Goal: Complete application form: Complete application form

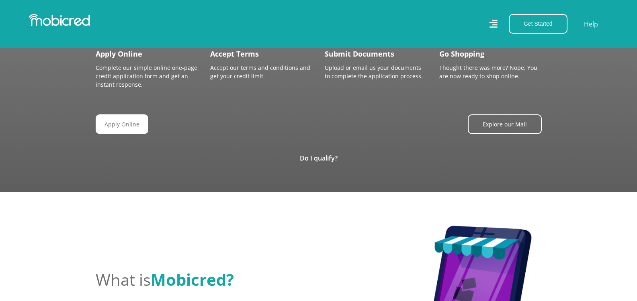
scroll to position [964, 0]
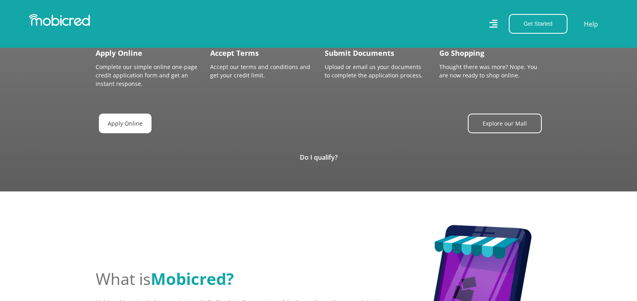
click at [140, 123] on link "Apply Online" at bounding box center [125, 124] width 53 height 20
click at [327, 153] on link "Do I qualify?" at bounding box center [319, 157] width 38 height 9
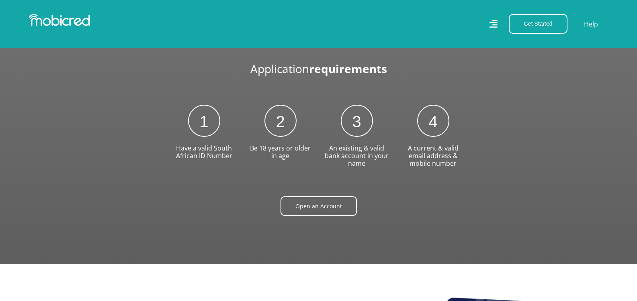
scroll to position [1085, 0]
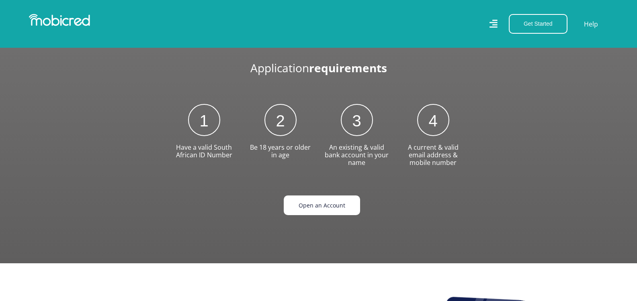
click at [322, 204] on link "Open an Account" at bounding box center [322, 206] width 76 height 20
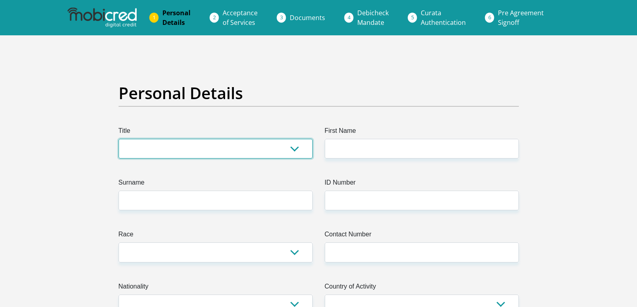
click at [289, 152] on select "Mr Ms Mrs Dr [PERSON_NAME]" at bounding box center [216, 149] width 194 height 20
select select "Ms"
click at [119, 139] on select "Mr Ms Mrs Dr Other" at bounding box center [216, 149] width 194 height 20
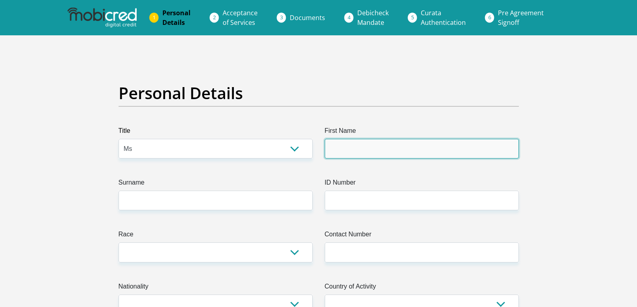
click at [344, 150] on input "First Name" at bounding box center [422, 149] width 194 height 20
type input "Lehlabile"
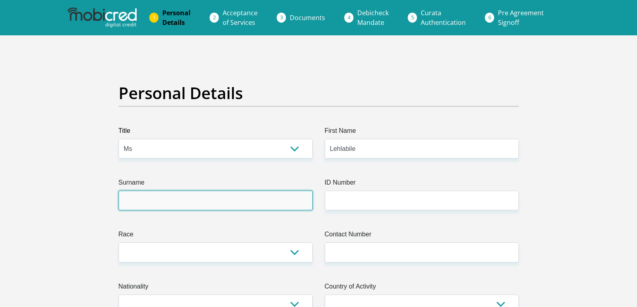
type input "Sekone"
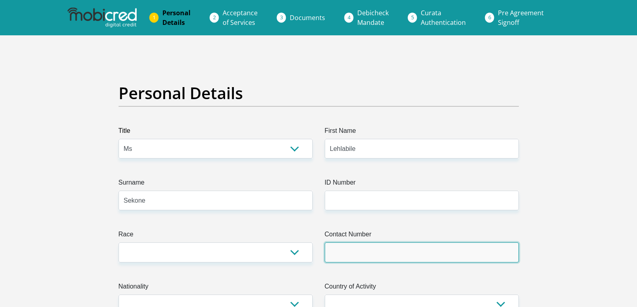
type input "0711913336"
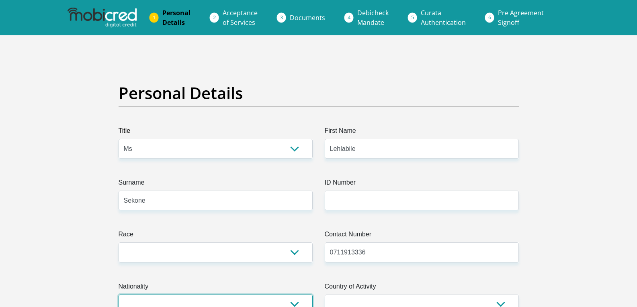
select select "ZAF"
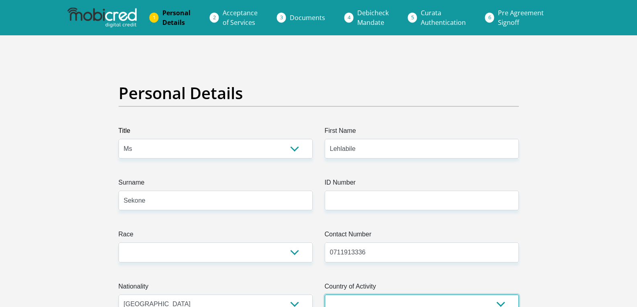
select select "ZAF"
type input "17 jubilee road, parktown"
type input "CMJAH, Area 559, Blue block"
type input "Johannesburg"
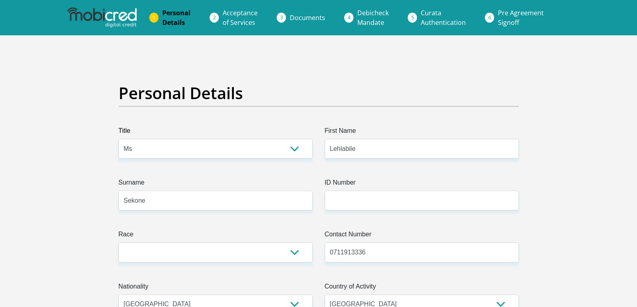
type input "2193"
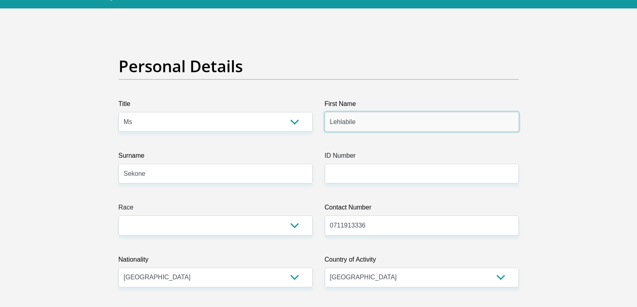
scroll to position [40, 0]
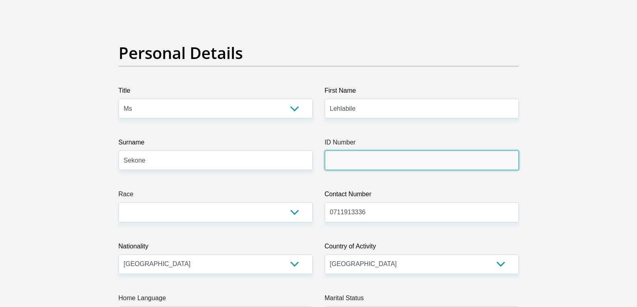
click at [363, 166] on input "ID Number" at bounding box center [422, 161] width 194 height 20
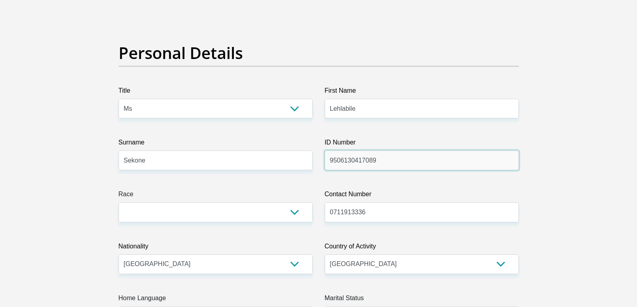
type input "9506130417089"
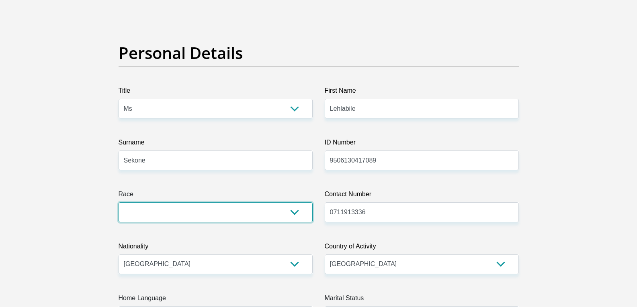
click at [299, 215] on select "Black Coloured Indian White Other" at bounding box center [216, 212] width 194 height 20
select select "1"
click at [119, 202] on select "Black Coloured Indian White Other" at bounding box center [216, 212] width 194 height 20
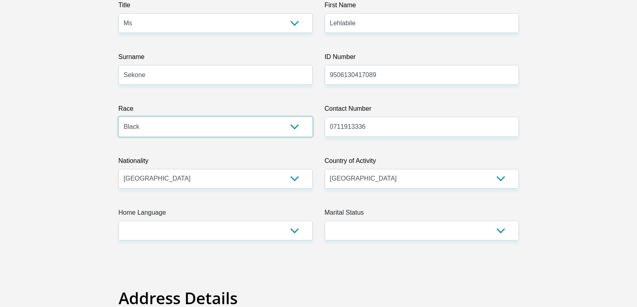
scroll to position [161, 0]
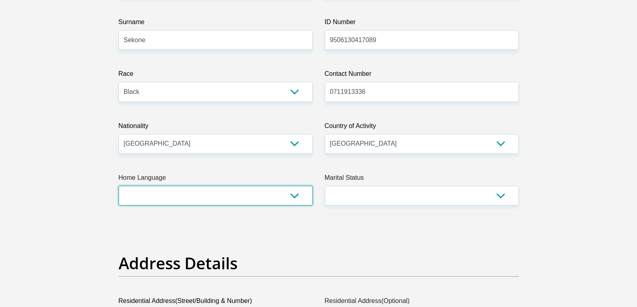
click at [299, 194] on select "Afrikaans English Sepedi South Ndebele Southern Sotho Swati Tsonga Tswana Venda…" at bounding box center [216, 196] width 194 height 20
select select "nso"
click at [119, 186] on select "Afrikaans English Sepedi South Ndebele Southern Sotho Swati Tsonga Tswana Venda…" at bounding box center [216, 196] width 194 height 20
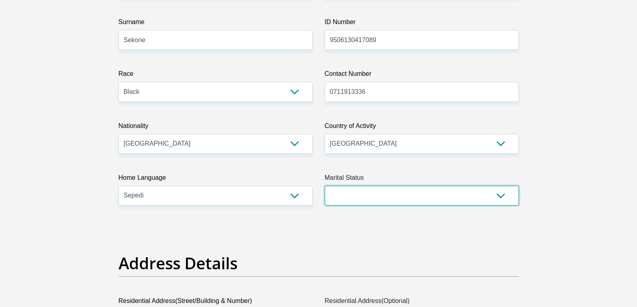
click at [363, 192] on select "Married ANC Single Divorced Widowed Married COP or Customary Law" at bounding box center [422, 196] width 194 height 20
select select "2"
click at [325, 186] on select "Married ANC Single Divorced Widowed Married COP or Customary Law" at bounding box center [422, 196] width 194 height 20
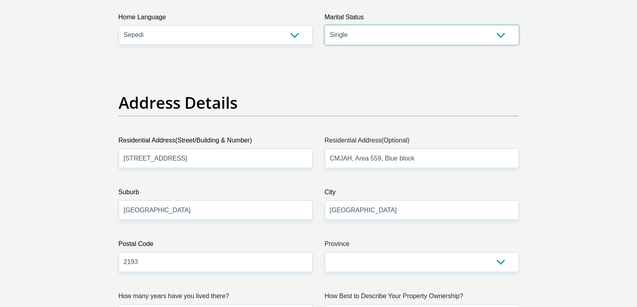
scroll to position [362, 0]
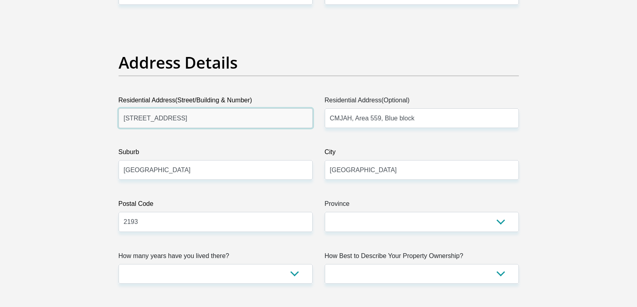
click at [228, 121] on input "17 jubilee road, parktown" at bounding box center [216, 118] width 194 height 20
type input "3681 32 Prinia Close"
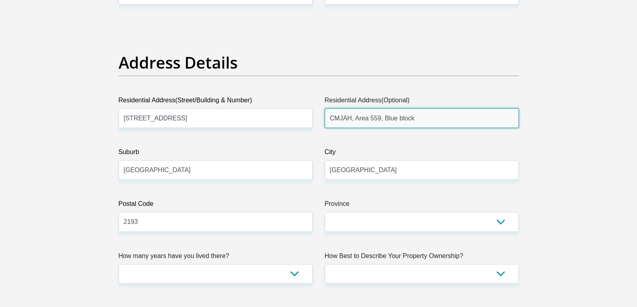
click at [402, 117] on input "CMJAH, Area 559, Blue block" at bounding box center [422, 118] width 194 height 20
type input "Prinia close"
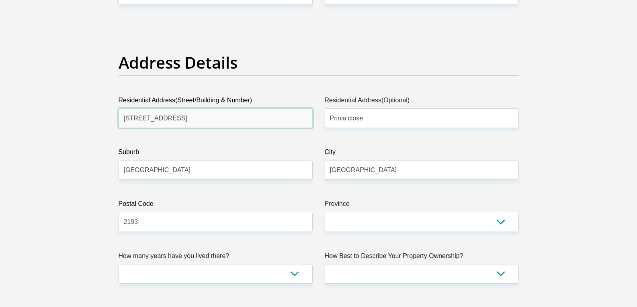
click at [211, 120] on input "3681 32 Prinia Close" at bounding box center [216, 118] width 194 height 20
click at [126, 170] on input "Johannesburg" at bounding box center [216, 170] width 194 height 20
type input "FOURWAYS"
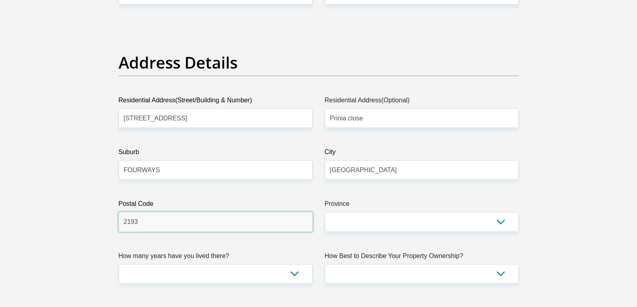
click at [243, 224] on input "2193" at bounding box center [216, 222] width 194 height 20
type input "2191"
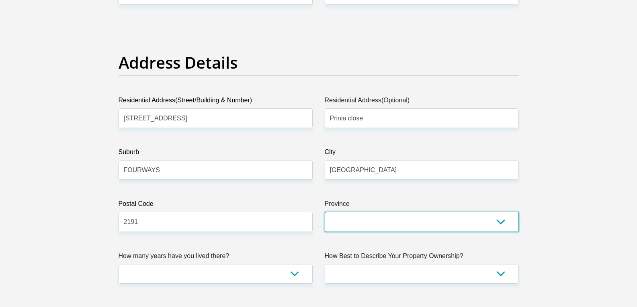
click at [357, 219] on select "Eastern Cape Free State Gauteng KwaZulu-Natal Limpopo Mpumalanga Northern Cape …" at bounding box center [422, 222] width 194 height 20
select select "Gauteng"
click at [325, 212] on select "Eastern Cape Free State Gauteng KwaZulu-Natal Limpopo Mpumalanga Northern Cape …" at bounding box center [422, 222] width 194 height 20
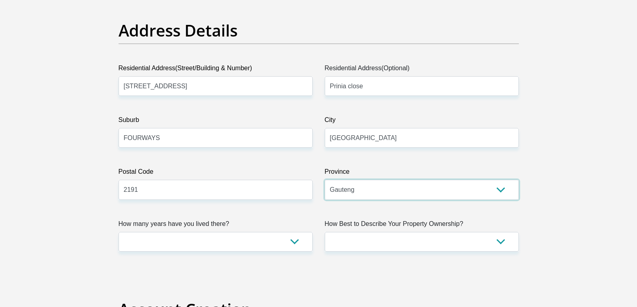
scroll to position [482, 0]
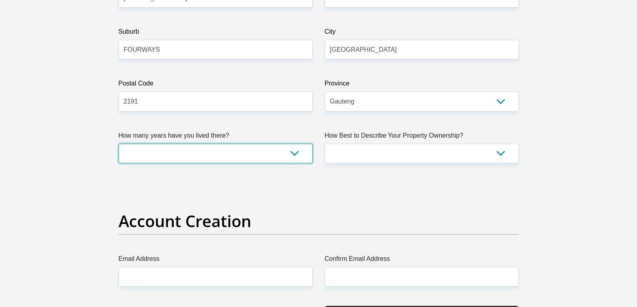
click at [293, 156] on select "less than 1 year 1-3 years 3-5 years 5+ years" at bounding box center [216, 154] width 194 height 20
select select "4"
click at [119, 144] on select "less than 1 year 1-3 years 3-5 years 5+ years" at bounding box center [216, 154] width 194 height 20
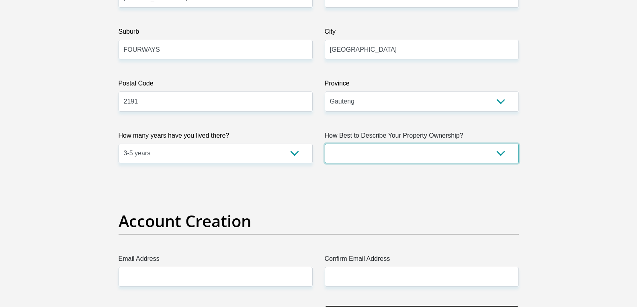
click at [454, 146] on select "Owned Rented Family Owned Company Dwelling" at bounding box center [422, 154] width 194 height 20
click at [410, 148] on select "Owned Rented Family Owned Company Dwelling" at bounding box center [422, 154] width 194 height 20
select select "parents"
click at [325, 144] on select "Owned Rented Family Owned Company Dwelling" at bounding box center [422, 154] width 194 height 20
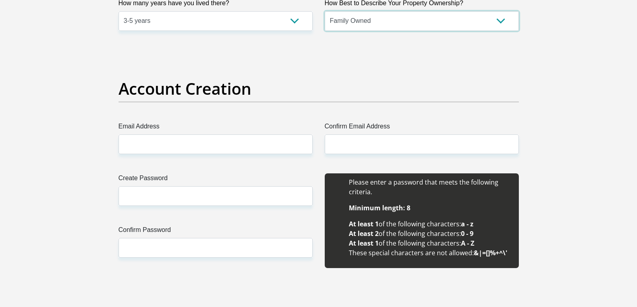
scroll to position [643, 0]
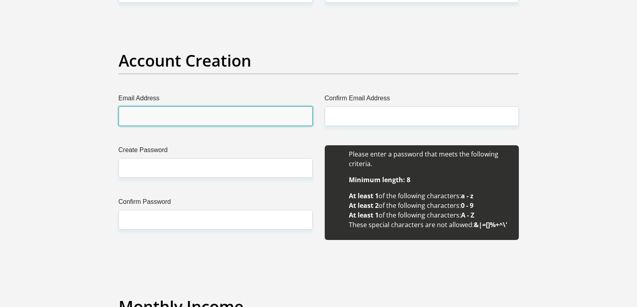
click at [175, 115] on input "Email Address" at bounding box center [216, 116] width 194 height 20
type input "appreciatelehlabile@gmail.com"
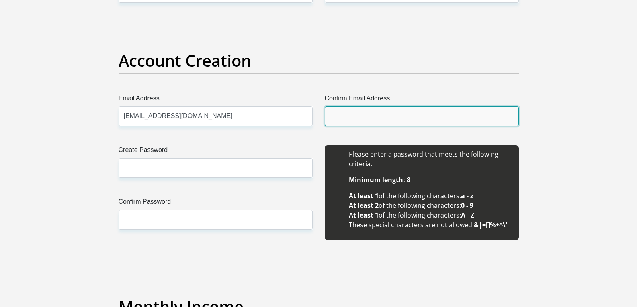
type input "appreciatelehlabile@gmail.com"
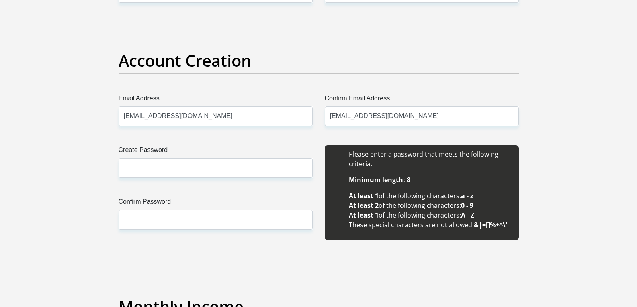
type input "Lehlabile"
type input "Sekone"
type input "0711913336"
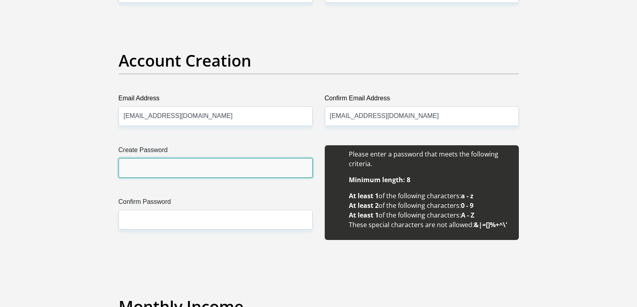
click at [188, 167] on input "Create Password" at bounding box center [216, 168] width 194 height 20
type input "Carrie16!"
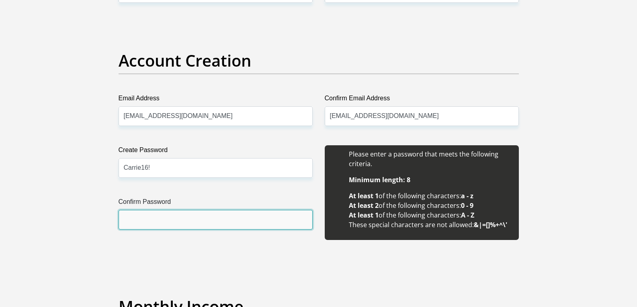
click at [155, 221] on input "Confirm Password" at bounding box center [216, 220] width 194 height 20
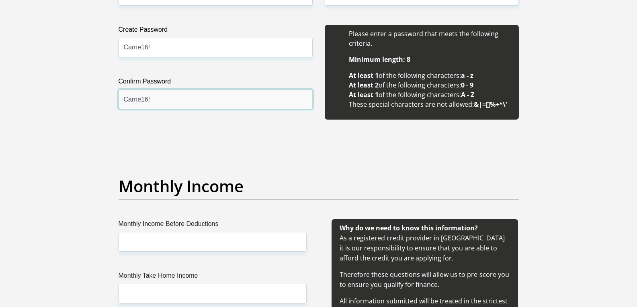
scroll to position [884, 0]
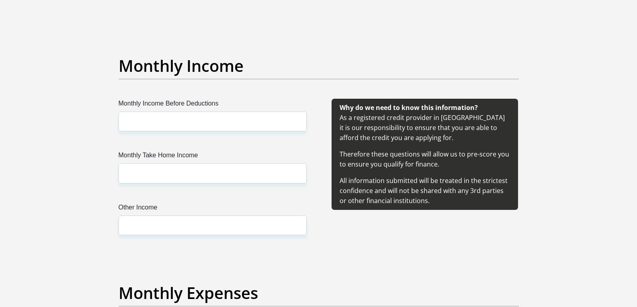
type input "Carrie16!"
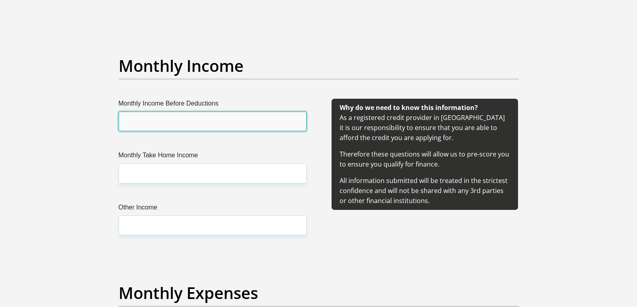
click at [208, 125] on input "Monthly Income Before Deductions" at bounding box center [213, 122] width 188 height 20
type input "61483"
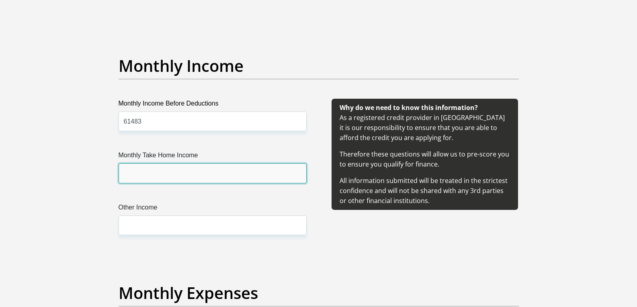
click at [131, 181] on input "Monthly Take Home Income" at bounding box center [213, 174] width 188 height 20
type input "43565"
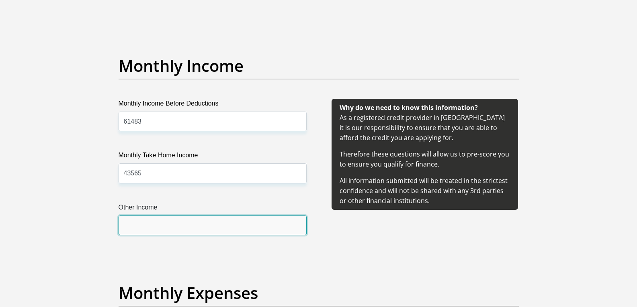
click at [137, 230] on input "Other Income" at bounding box center [213, 226] width 188 height 20
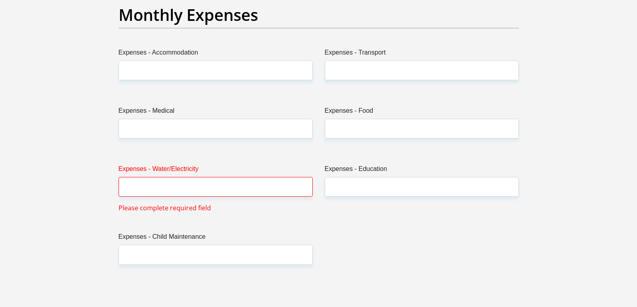
scroll to position [1165, 0]
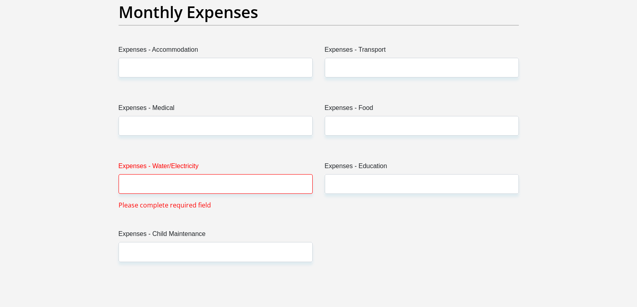
type input "4000"
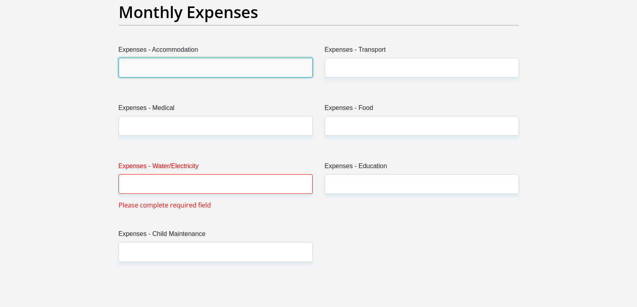
click at [166, 72] on input "Expenses - Accommodation" at bounding box center [216, 68] width 194 height 20
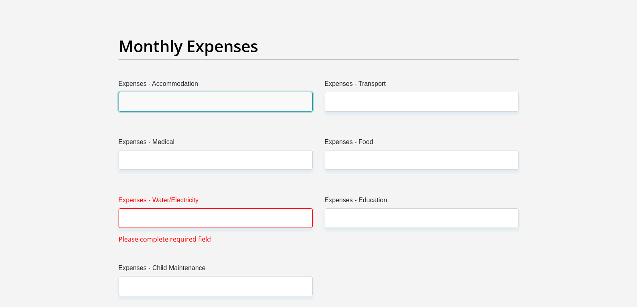
scroll to position [1125, 0]
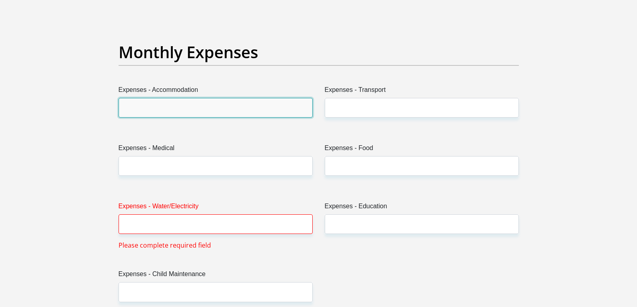
click at [178, 108] on input "Expenses - Accommodation" at bounding box center [216, 108] width 194 height 20
type input "6000"
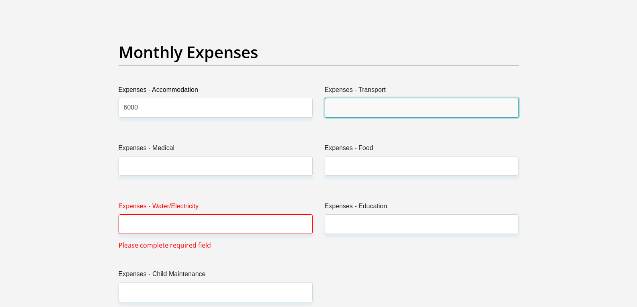
click at [357, 110] on input "Expenses - Transport" at bounding box center [422, 108] width 194 height 20
type input "1500"
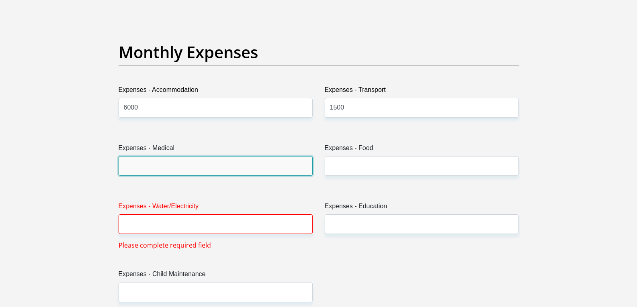
click at [234, 174] on input "Expenses - Medical" at bounding box center [216, 166] width 194 height 20
type input "0"
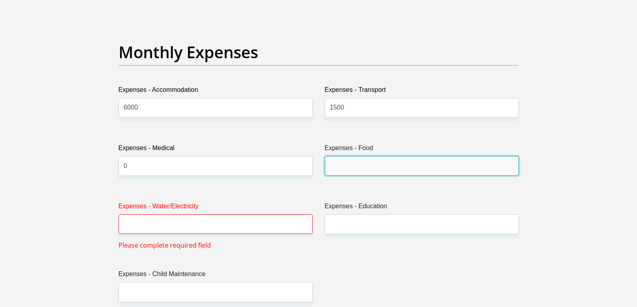
click at [369, 174] on input "Expenses - Food" at bounding box center [422, 166] width 194 height 20
type input "5000"
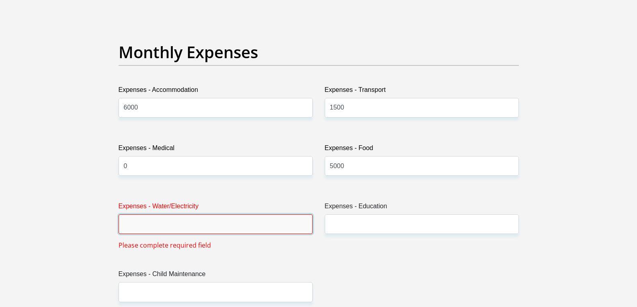
click at [202, 219] on input "Expenses - Water/Electricity" at bounding box center [216, 225] width 194 height 20
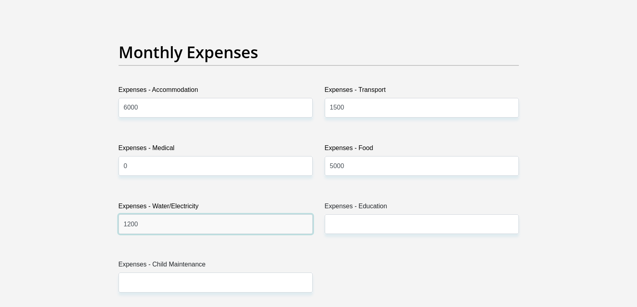
type input "1200"
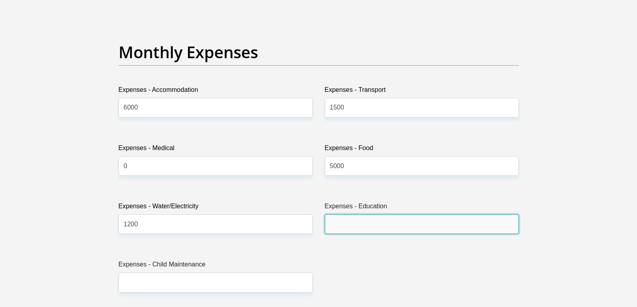
click at [329, 220] on input "Expenses - Education" at bounding box center [422, 225] width 194 height 20
type input "0"
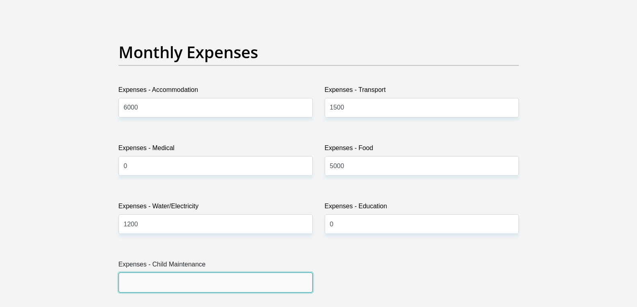
click at [181, 282] on input "Expenses - Child Maintenance" at bounding box center [216, 283] width 194 height 20
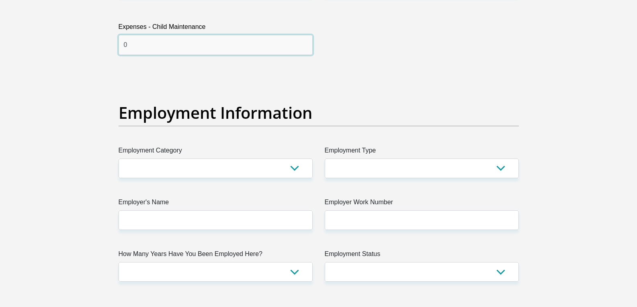
scroll to position [1366, 0]
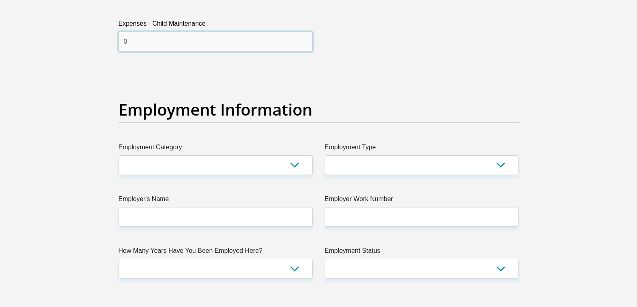
type input "0"
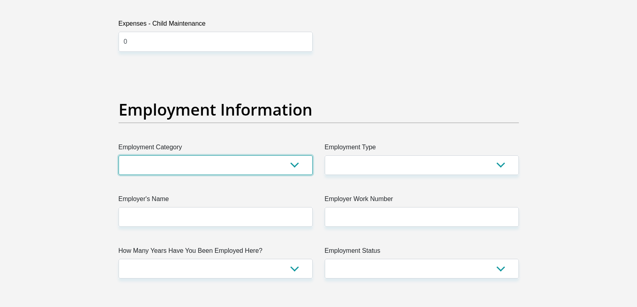
click at [289, 168] on select "AGRICULTURE ALCOHOL & TOBACCO CONSTRUCTION MATERIALS METALLURGY EQUIPMENT FOR R…" at bounding box center [216, 165] width 194 height 20
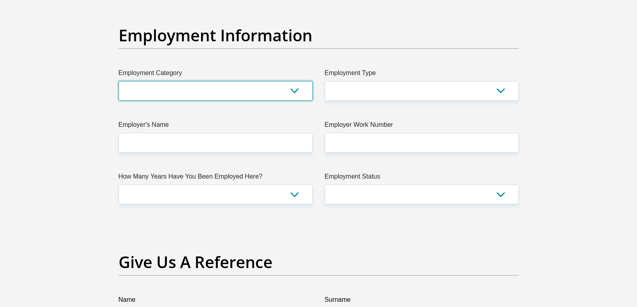
scroll to position [1487, 0]
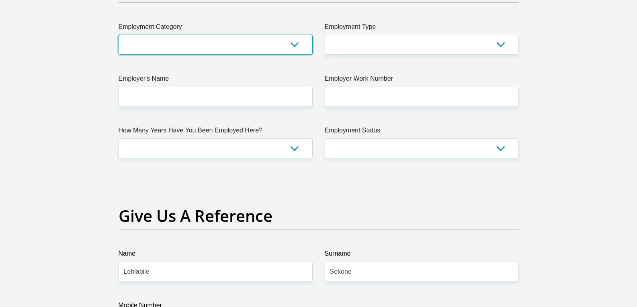
click at [302, 45] on select "AGRICULTURE ALCOHOL & TOBACCO CONSTRUCTION MATERIALS METALLURGY EQUIPMENT FOR R…" at bounding box center [216, 45] width 194 height 20
click at [146, 36] on select "AGRICULTURE ALCOHOL & TOBACCO CONSTRUCTION MATERIALS METALLURGY EQUIPMENT FOR R…" at bounding box center [216, 45] width 194 height 20
click at [146, 44] on select "AGRICULTURE ALCOHOL & TOBACCO CONSTRUCTION MATERIALS METALLURGY EQUIPMENT FOR R…" at bounding box center [216, 45] width 194 height 20
click at [157, 40] on select "AGRICULTURE ALCOHOL & TOBACCO CONSTRUCTION MATERIALS METALLURGY EQUIPMENT FOR R…" at bounding box center [216, 45] width 194 height 20
select select "28"
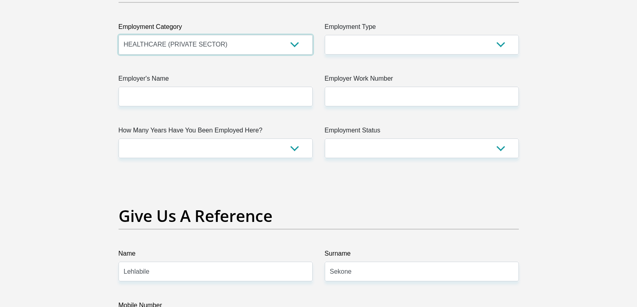
click at [218, 42] on select "AGRICULTURE ALCOHOL & TOBACCO CONSTRUCTION MATERIALS METALLURGY EQUIPMENT FOR R…" at bounding box center [216, 45] width 194 height 20
click at [351, 44] on select "College/Lecturer Craft Seller Creative Driver Executive Farmer Forces - Non Com…" at bounding box center [422, 45] width 194 height 20
select select "Licenced Professional"
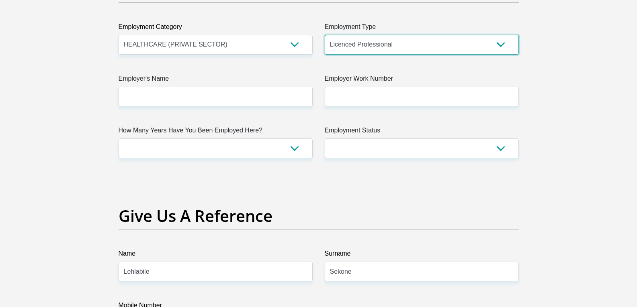
click at [325, 35] on select "College/Lecturer Craft Seller Creative Driver Executive Farmer Forces - Non Com…" at bounding box center [422, 45] width 194 height 20
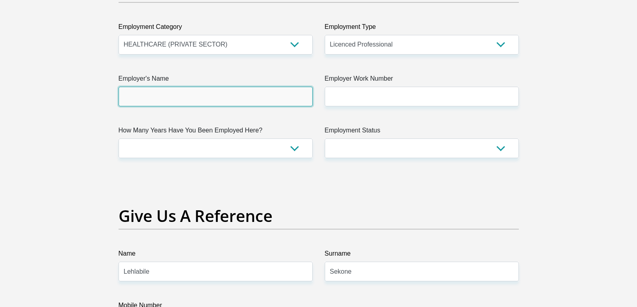
click at [230, 98] on input "Employer's Name" at bounding box center [216, 97] width 194 height 20
type input "Gautengdepartmentofhealth"
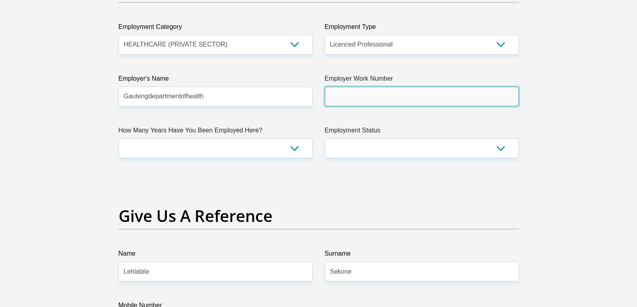
click at [344, 91] on input "Employer Work Number" at bounding box center [422, 97] width 194 height 20
type input "0114883591"
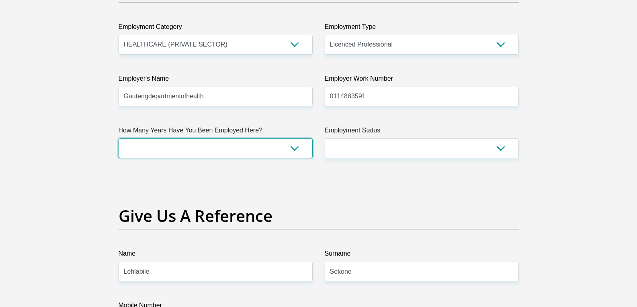
click at [292, 147] on select "less than 1 year 1-3 years 3-5 years 5+ years" at bounding box center [216, 149] width 194 height 20
select select "24"
click at [119, 139] on select "less than 1 year 1-3 years 3-5 years 5+ years" at bounding box center [216, 149] width 194 height 20
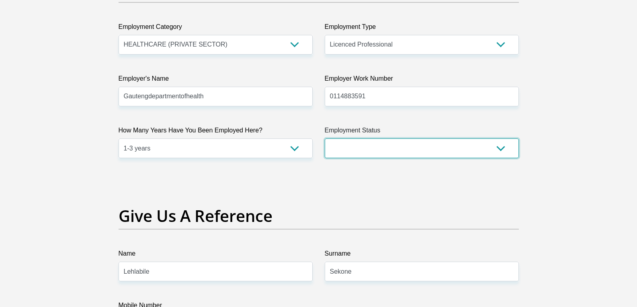
click at [370, 144] on select "Permanent/Full-time Part-time/Casual Contract Worker Self-Employed Housewife Re…" at bounding box center [422, 149] width 194 height 20
select select "1"
click at [325, 139] on select "Permanent/Full-time Part-time/Casual Contract Worker Self-Employed Housewife Re…" at bounding box center [422, 149] width 194 height 20
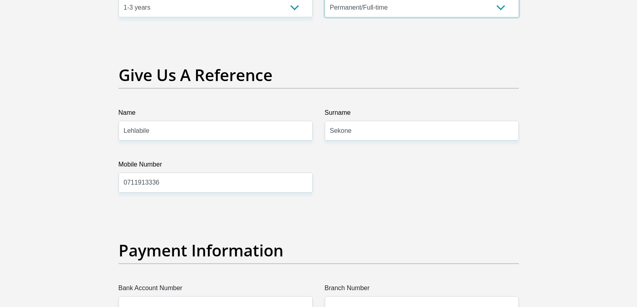
scroll to position [1607, 0]
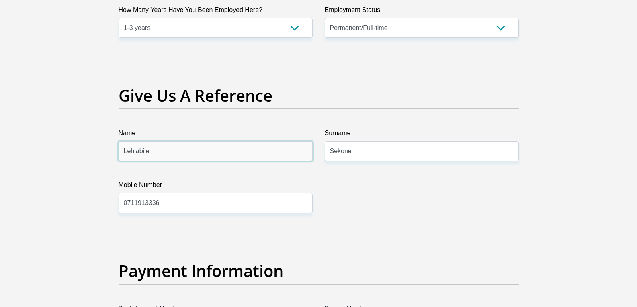
click at [229, 157] on input "Lehlabile" at bounding box center [216, 151] width 194 height 20
type input "L"
type input "Musawenkosi"
click at [360, 151] on input "Sekone" at bounding box center [422, 151] width 194 height 20
type input "S"
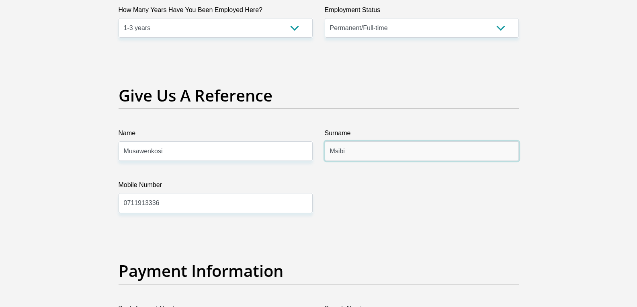
type input "Msibi"
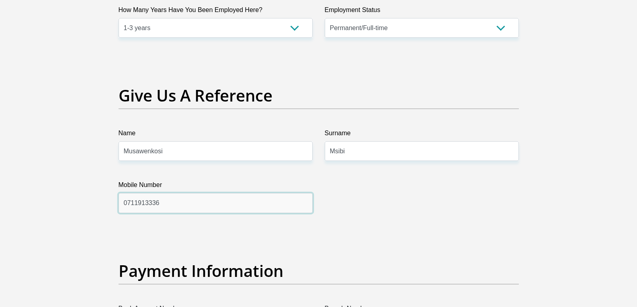
click at [164, 196] on input "0711913336" at bounding box center [216, 203] width 194 height 20
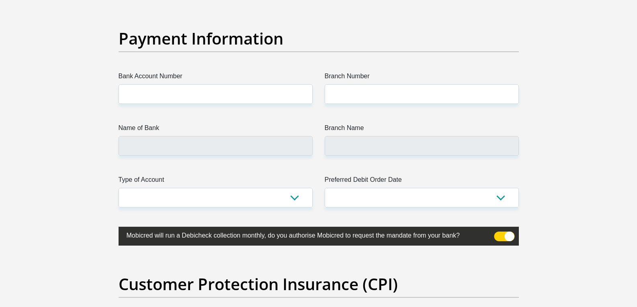
scroll to position [1848, 0]
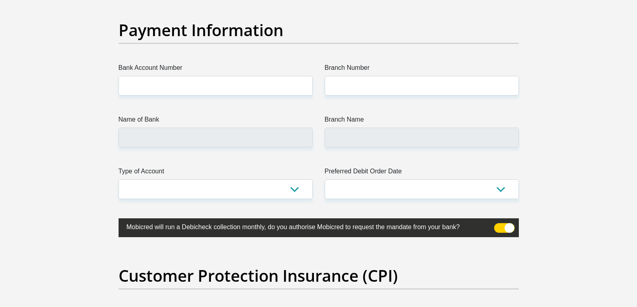
type input "0791833843"
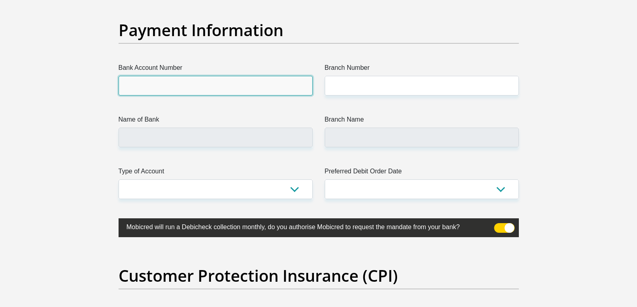
click at [189, 86] on input "Bank Account Number" at bounding box center [216, 86] width 194 height 20
type input "10188445631"
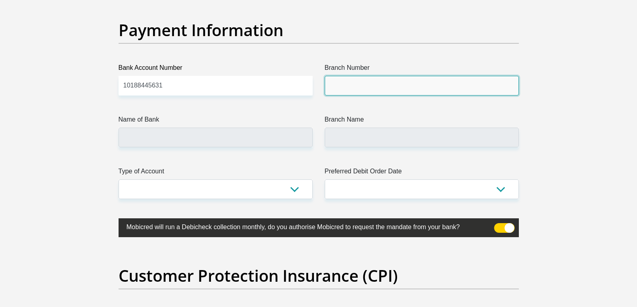
click at [377, 80] on input "Branch Number" at bounding box center [422, 86] width 194 height 20
type input "4305"
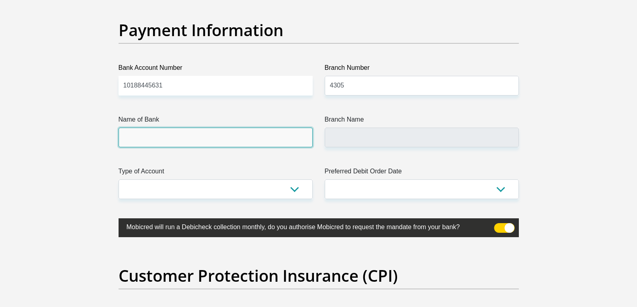
click at [162, 142] on input "Name of Bank" at bounding box center [216, 138] width 194 height 20
click at [157, 138] on input "Name of Bank" at bounding box center [216, 138] width 194 height 20
click at [146, 140] on input "Name of Bank" at bounding box center [216, 138] width 194 height 20
drag, startPoint x: 146, startPoint y: 140, endPoint x: 321, endPoint y: 141, distance: 175.6
click at [146, 141] on input "Name of Bank" at bounding box center [216, 138] width 194 height 20
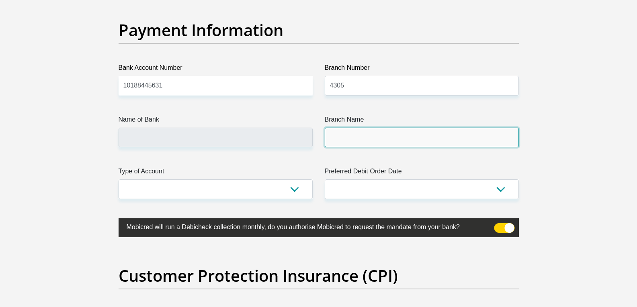
click at [338, 143] on input "Branch Name" at bounding box center [422, 138] width 194 height 20
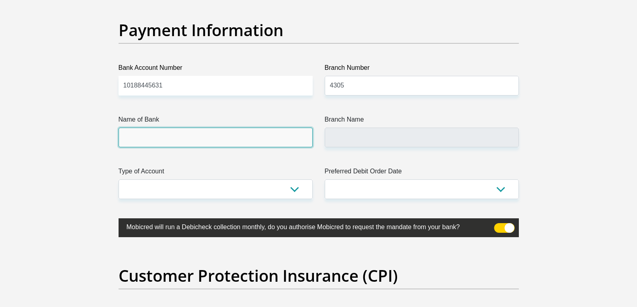
click at [203, 135] on input "Name of Bank" at bounding box center [216, 138] width 194 height 20
click at [239, 133] on input "Name of Bank" at bounding box center [216, 138] width 194 height 20
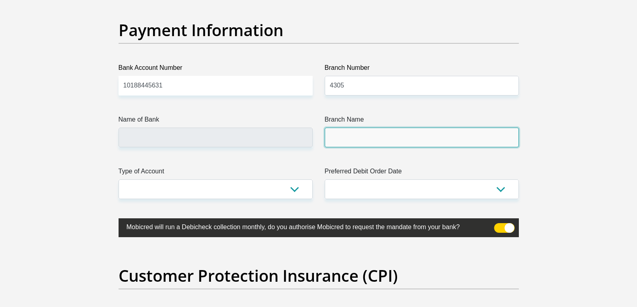
click at [343, 136] on input "Branch Name" at bounding box center [422, 138] width 194 height 20
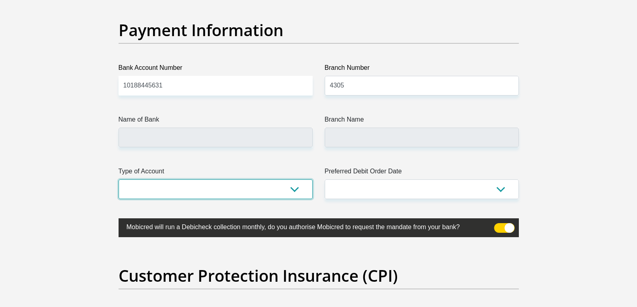
click at [299, 191] on select "Cheque Savings" at bounding box center [216, 190] width 194 height 20
select select "CUR"
click at [119, 180] on select "Cheque Savings" at bounding box center [216, 190] width 194 height 20
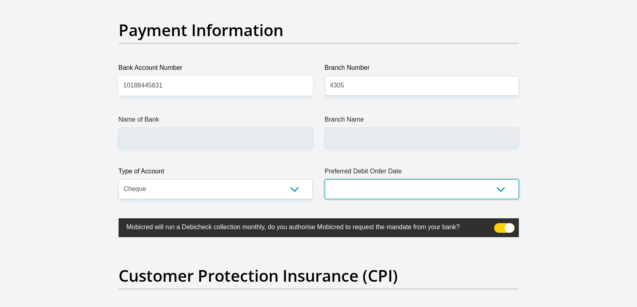
click at [464, 187] on select "1st 2nd 3rd 4th 5th 7th 18th 19th 20th 21st 22nd 23rd 24th 25th 26th 27th 28th …" at bounding box center [422, 190] width 194 height 20
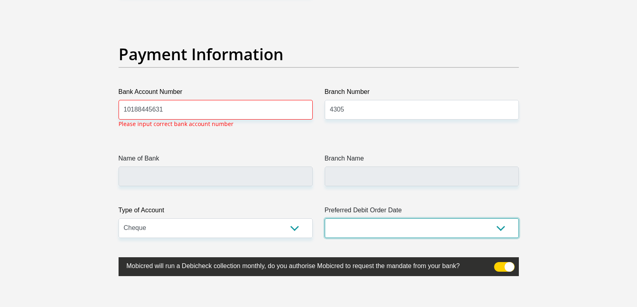
scroll to position [1823, 0]
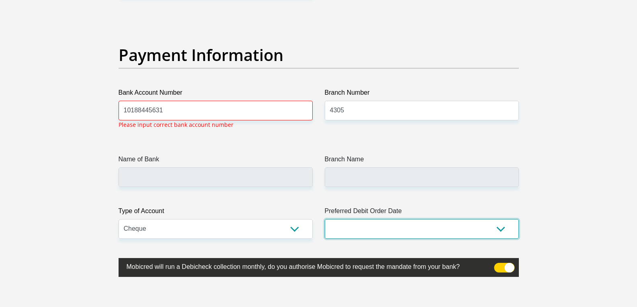
select select "1"
click at [325, 219] on select "1st 2nd 3rd 4th 5th 7th 18th 19th 20th 21st 22nd 23rd 24th 25th 26th 27th 28th …" at bounding box center [422, 229] width 194 height 20
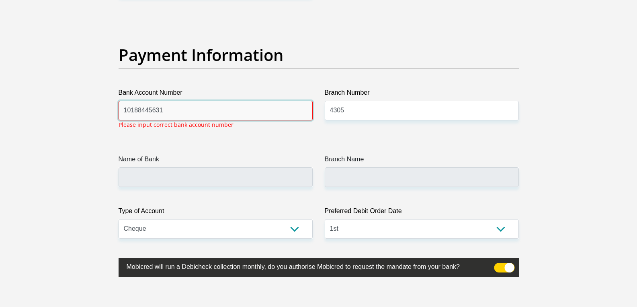
click at [185, 111] on input "10188445631" at bounding box center [216, 111] width 194 height 20
click at [165, 112] on input "10188445631" at bounding box center [216, 111] width 194 height 20
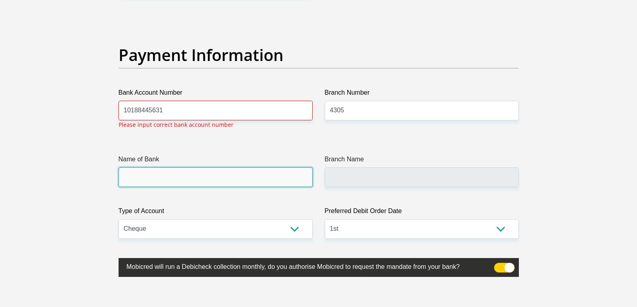
click at [173, 184] on input "Name of Bank" at bounding box center [216, 178] width 194 height 20
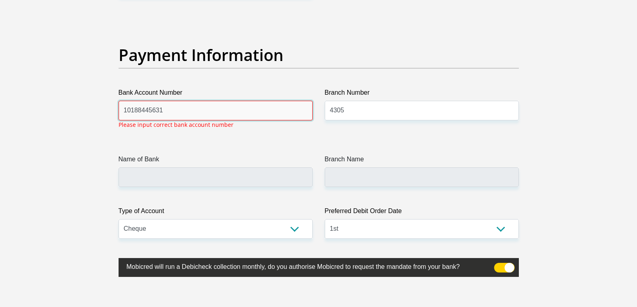
click at [167, 112] on input "10188445631" at bounding box center [216, 111] width 194 height 20
type input "1"
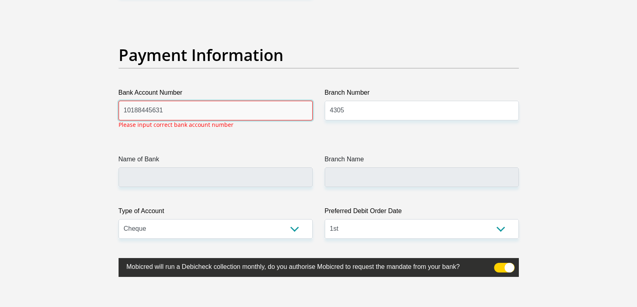
click at [207, 112] on input "10188445631" at bounding box center [216, 111] width 194 height 20
click at [166, 119] on input "10188445631" at bounding box center [216, 111] width 194 height 20
click at [171, 112] on input "10188445631" at bounding box center [216, 111] width 194 height 20
click at [137, 110] on input "10188445631" at bounding box center [216, 111] width 194 height 20
click at [149, 111] on input "1018 8445631" at bounding box center [216, 111] width 194 height 20
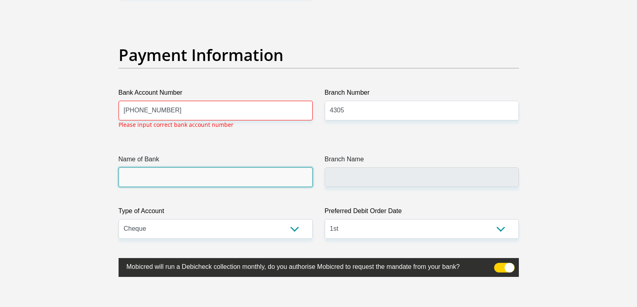
click at [208, 171] on input "Name of Bank" at bounding box center [216, 178] width 194 height 20
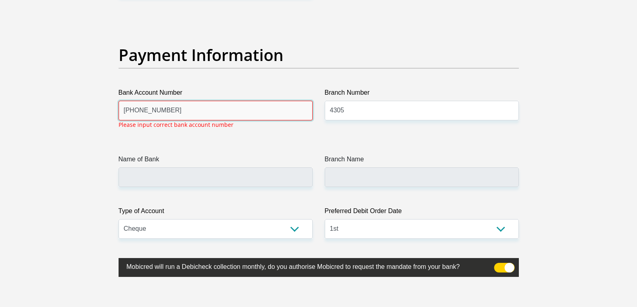
click at [177, 113] on input "1018 844 5631" at bounding box center [216, 111] width 194 height 20
click at [187, 117] on input "1018 844 5631" at bounding box center [216, 111] width 194 height 20
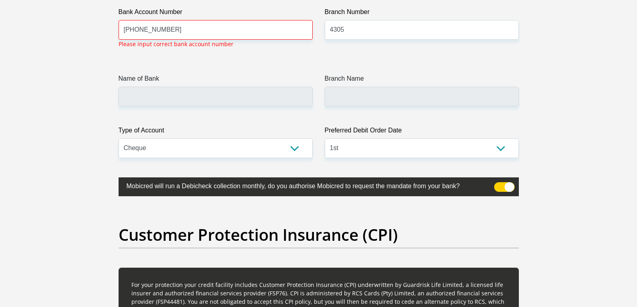
scroll to position [1904, 0]
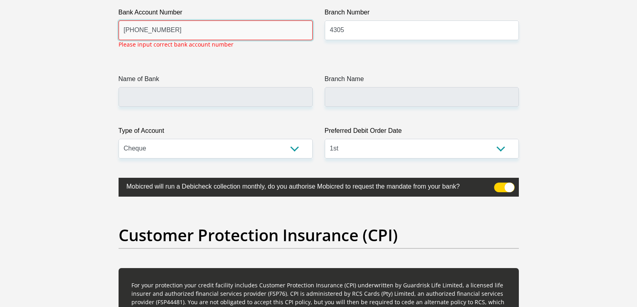
click at [132, 29] on input "1018 844 5631" at bounding box center [216, 30] width 194 height 20
click at [163, 29] on input "10 18 844 5631" at bounding box center [216, 30] width 194 height 20
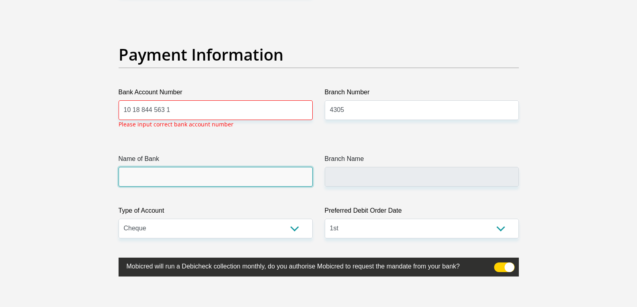
scroll to position [1823, 0]
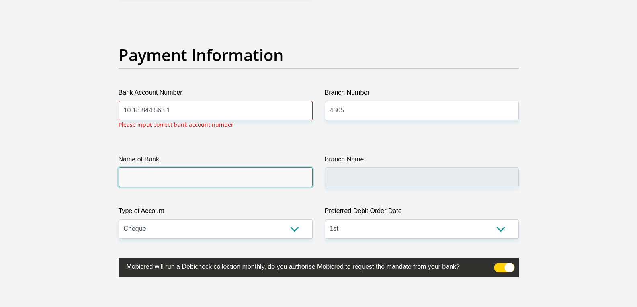
click at [240, 172] on input "Name of Bank" at bounding box center [216, 178] width 194 height 20
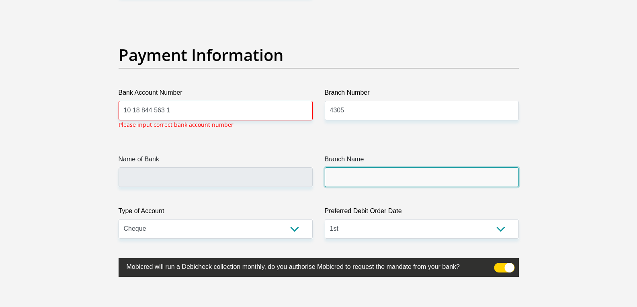
click at [342, 180] on input "Branch Name" at bounding box center [422, 178] width 194 height 20
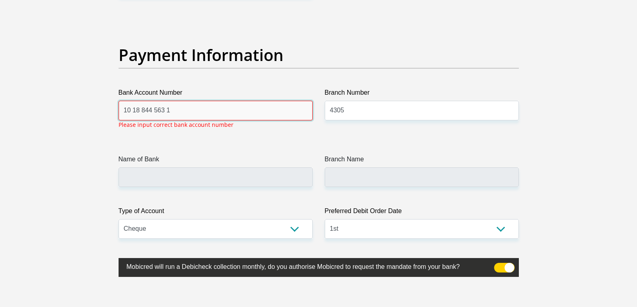
click at [190, 114] on input "10 18 844 563 1" at bounding box center [216, 111] width 194 height 20
click at [123, 110] on input "10 18 844 563 1" at bounding box center [216, 111] width 194 height 20
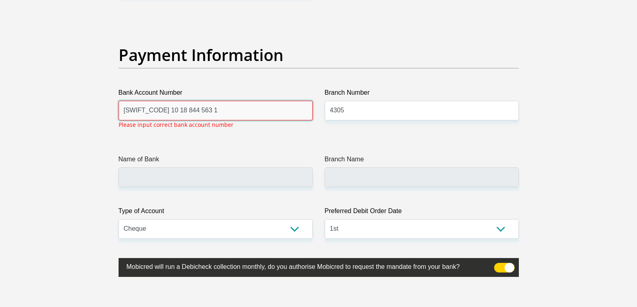
click at [197, 116] on input "SBZAZAJJ 10 18 844 563 1" at bounding box center [216, 111] width 194 height 20
click at [162, 110] on input "SBZAZAJJ 10 18 844 563 1" at bounding box center [216, 111] width 194 height 20
click at [168, 113] on input "SBZAZAJJ 1018 844 563 1" at bounding box center [216, 111] width 194 height 20
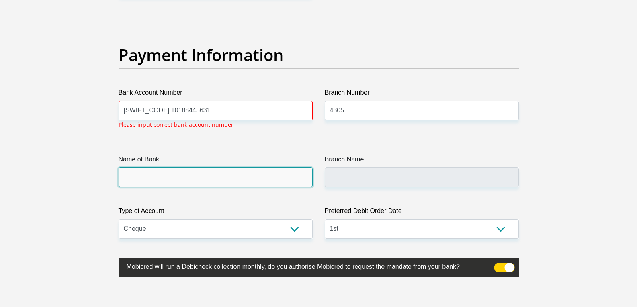
click at [189, 175] on input "Name of Bank" at bounding box center [216, 178] width 194 height 20
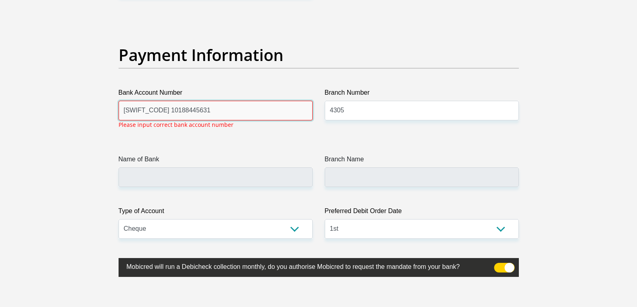
click at [153, 109] on input "SBZAZAJJ 10188445631" at bounding box center [216, 111] width 194 height 20
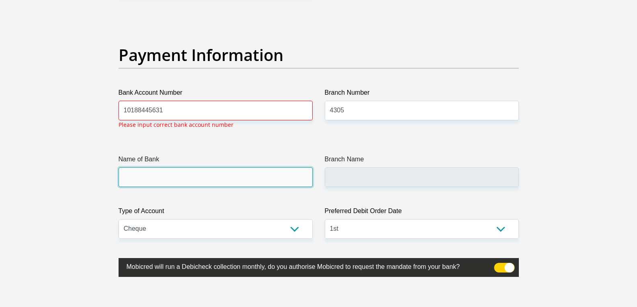
click at [242, 227] on select "Cheque Savings" at bounding box center [216, 229] width 194 height 20
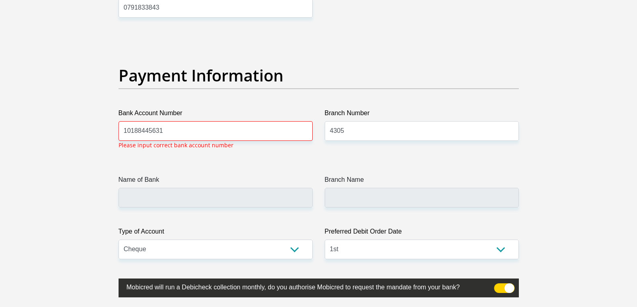
scroll to position [1783, 0]
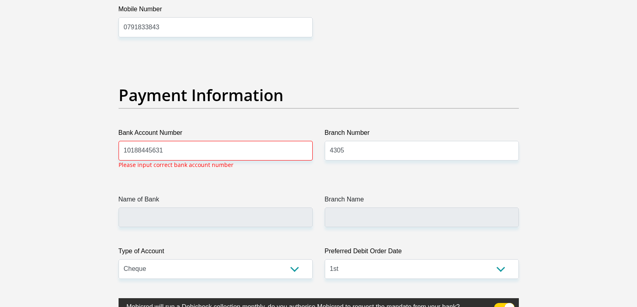
drag, startPoint x: 332, startPoint y: 169, endPoint x: 342, endPoint y: 162, distance: 12.5
click at [335, 169] on div "Branch Number 4305" at bounding box center [422, 151] width 206 height 47
click at [345, 151] on input "4305" at bounding box center [422, 151] width 194 height 20
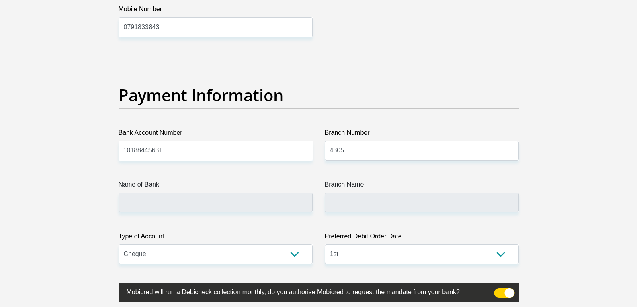
click at [376, 205] on div "Branch Name" at bounding box center [422, 196] width 194 height 33
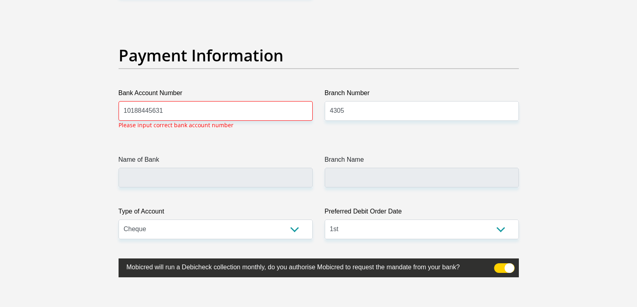
scroll to position [1823, 0]
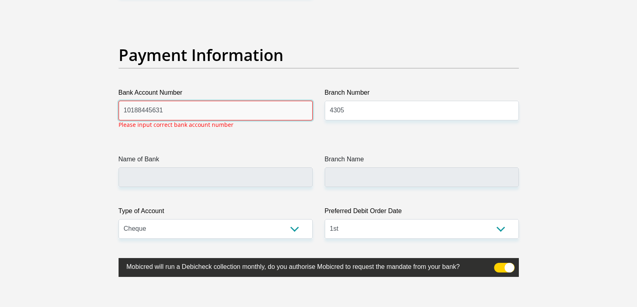
click at [131, 112] on input "10188445631" at bounding box center [216, 111] width 194 height 20
click at [142, 110] on input "10 188445631" at bounding box center [216, 111] width 194 height 20
click at [161, 108] on input "10 188 445631" at bounding box center [216, 111] width 194 height 20
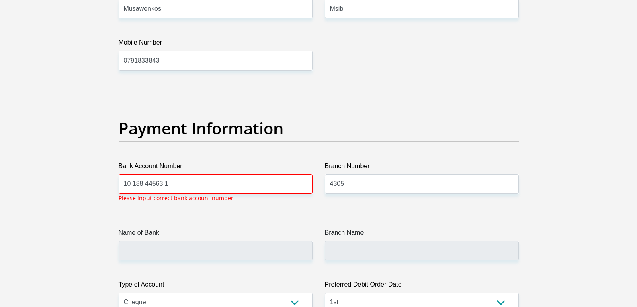
scroll to position [1745, 0]
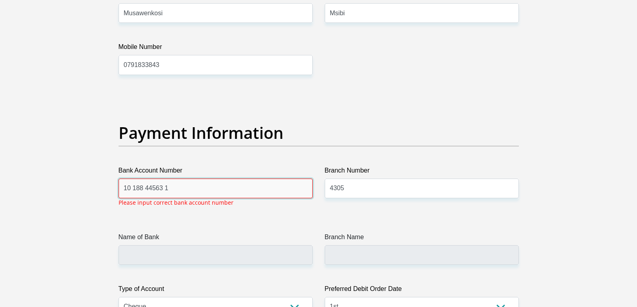
click at [188, 191] on input "10 188 44563 1" at bounding box center [216, 189] width 194 height 20
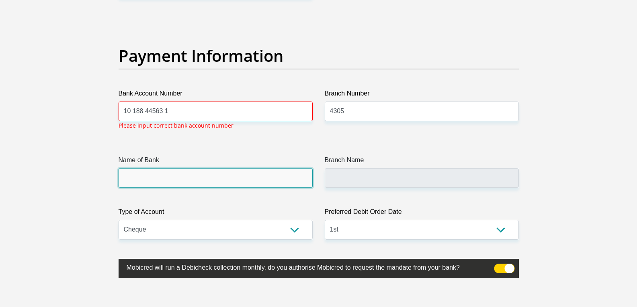
scroll to position [1823, 0]
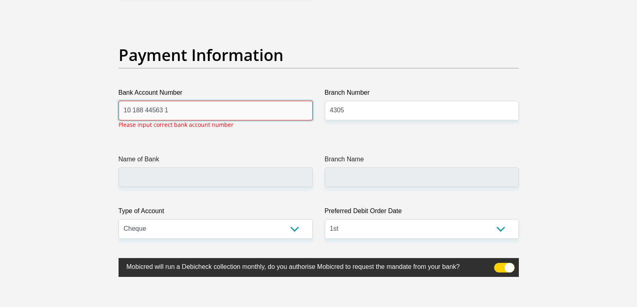
click at [138, 111] on input "10 188 44563 1" at bounding box center [216, 111] width 194 height 20
click at [136, 112] on input "10 188 44563 1" at bounding box center [216, 111] width 194 height 20
click at [140, 110] on input "10 188 44563 1" at bounding box center [216, 111] width 194 height 20
click at [150, 110] on input "1018 844563 1" at bounding box center [216, 111] width 194 height 20
click at [130, 111] on input "1018 844 563 1" at bounding box center [216, 111] width 194 height 20
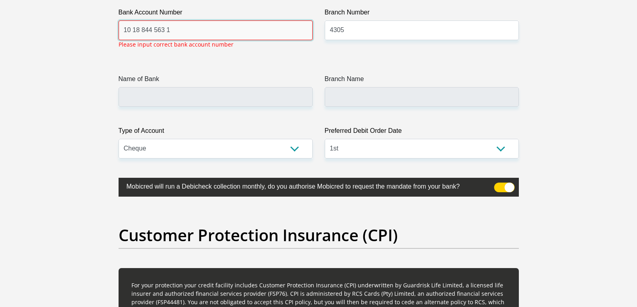
type input "10 18 844 563 1"
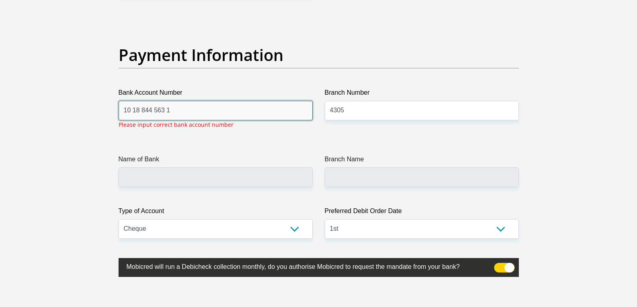
click at [181, 111] on input "10 18 844 563 1" at bounding box center [216, 111] width 194 height 20
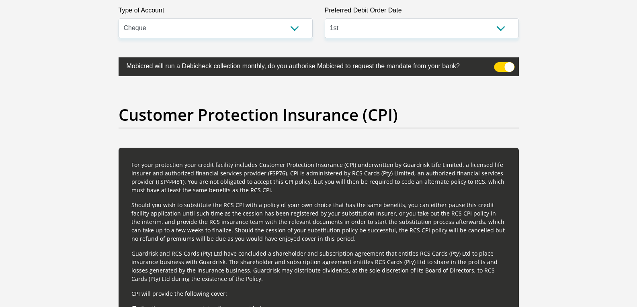
scroll to position [1904, 0]
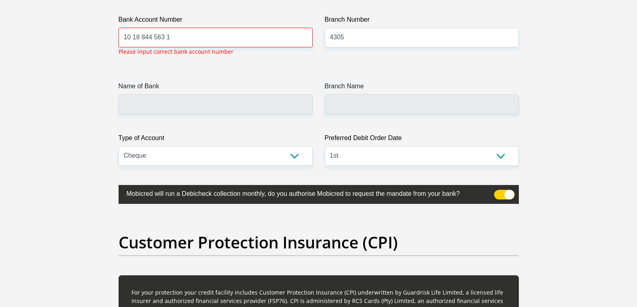
click at [239, 91] on div "Name of Bank" at bounding box center [216, 98] width 194 height 33
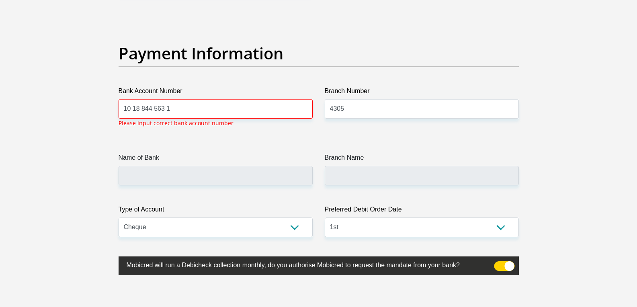
scroll to position [1823, 0]
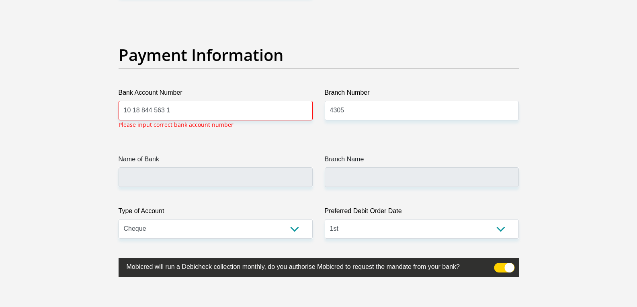
click at [188, 99] on label "Bank Account Number" at bounding box center [216, 94] width 194 height 13
click at [188, 101] on input "10 18 844 563 1" at bounding box center [216, 111] width 194 height 20
click at [187, 116] on input "10 18 844 563 1" at bounding box center [216, 111] width 194 height 20
drag, startPoint x: 183, startPoint y: 115, endPoint x: 96, endPoint y: 118, distance: 87.2
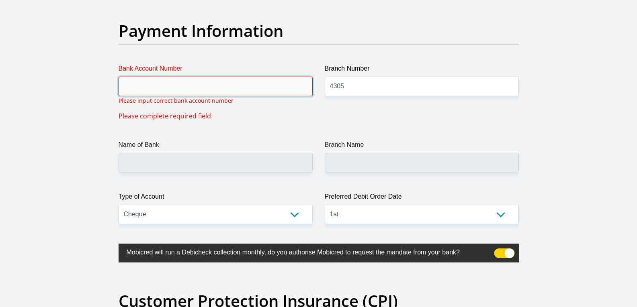
scroll to position [1848, 0]
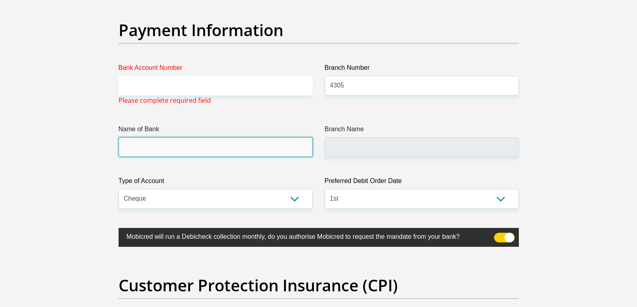
drag, startPoint x: 184, startPoint y: 140, endPoint x: 184, endPoint y: 144, distance: 4.4
click at [184, 140] on input "Name of Bank" at bounding box center [216, 147] width 194 height 20
click at [194, 146] on input "Name of Bank" at bounding box center [216, 147] width 194 height 20
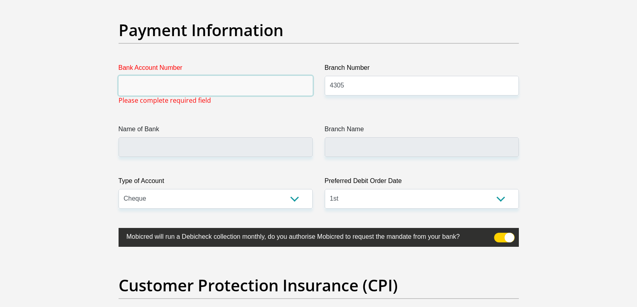
click at [131, 84] on input "Bank Account Number" at bounding box center [216, 86] width 194 height 20
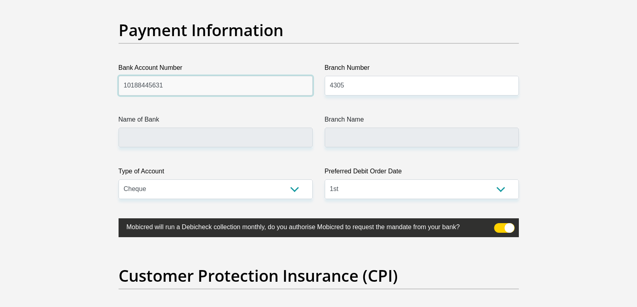
type input "10188445631"
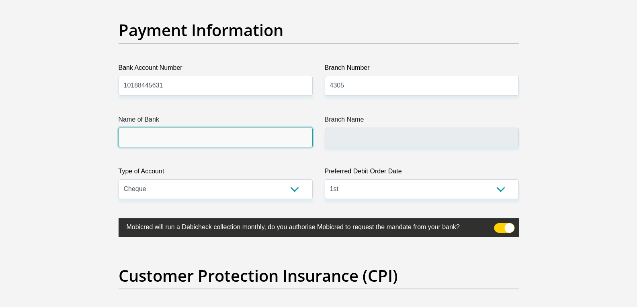
click at [156, 134] on input "Name of Bank" at bounding box center [216, 138] width 194 height 20
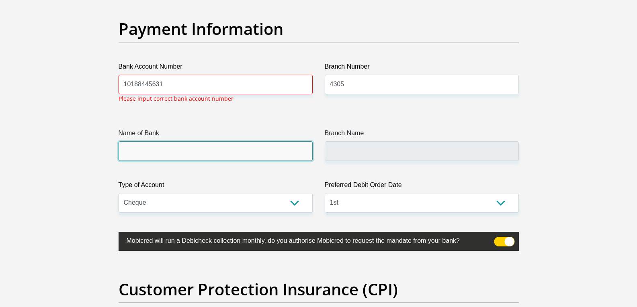
scroll to position [1863, 0]
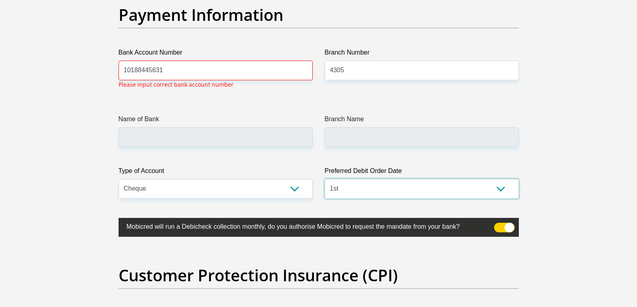
click at [347, 189] on select "1st 2nd 3rd 4th 5th 7th 18th 19th 20th 21st 22nd 23rd 24th 25th 26th 27th 28th …" at bounding box center [422, 189] width 194 height 20
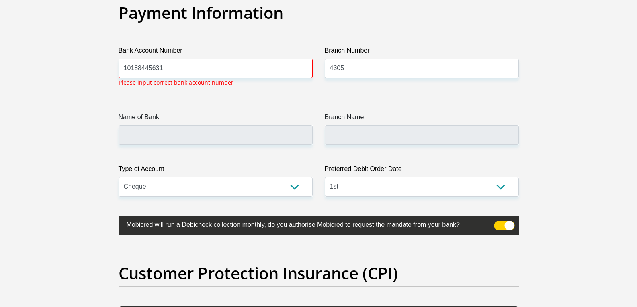
scroll to position [1867, 0]
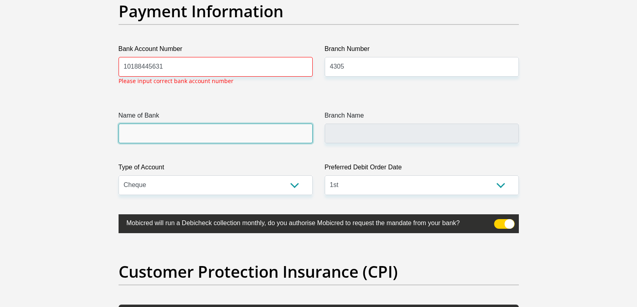
click at [215, 138] on input "Name of Bank" at bounding box center [216, 134] width 194 height 20
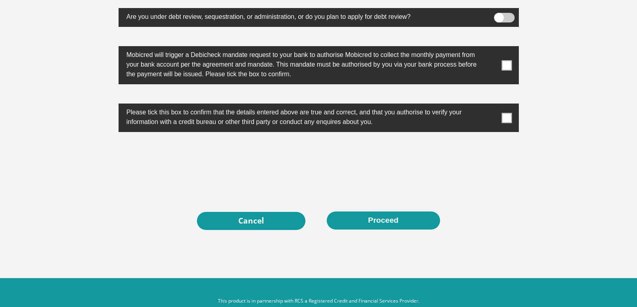
scroll to position [2590, 0]
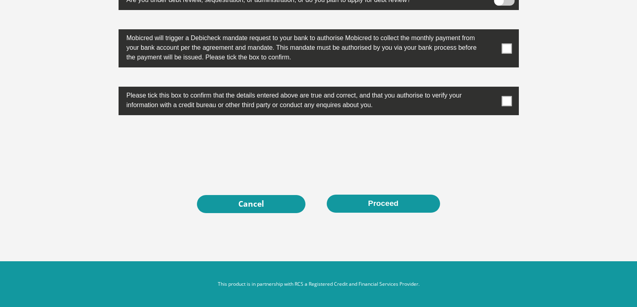
click at [505, 47] on span at bounding box center [506, 48] width 10 height 10
click at [491, 31] on input "checkbox" at bounding box center [491, 31] width 0 height 0
click at [507, 98] on span at bounding box center [506, 101] width 10 height 10
click at [491, 89] on input "checkbox" at bounding box center [491, 89] width 0 height 0
click at [267, 213] on link "Cancel" at bounding box center [251, 204] width 108 height 18
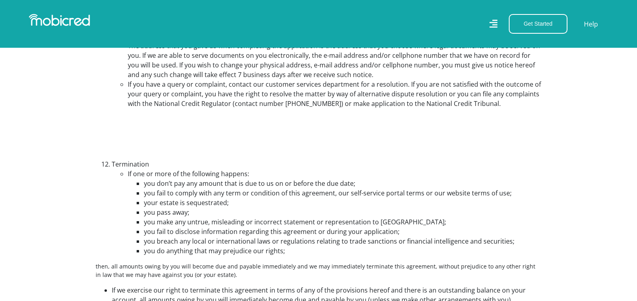
scroll to position [2652, 0]
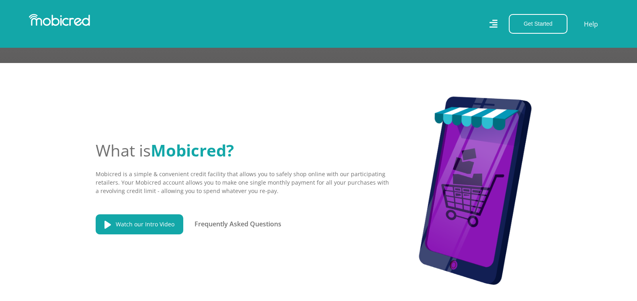
scroll to position [964, 0]
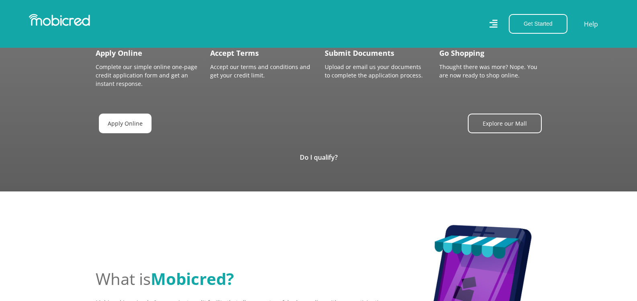
click at [111, 117] on link "Apply Online" at bounding box center [125, 124] width 53 height 20
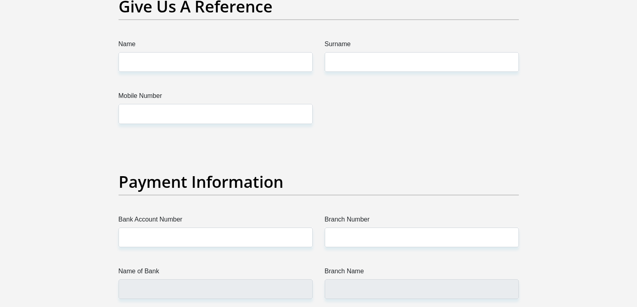
scroll to position [1768, 0]
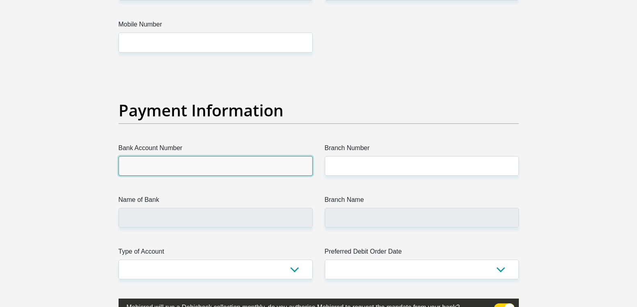
click at [163, 170] on input "Bank Account Number" at bounding box center [216, 166] width 194 height 20
type input "10188445631"
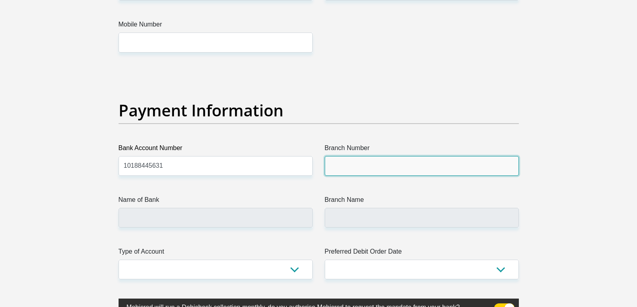
click at [365, 168] on input "Branch Number" at bounding box center [422, 166] width 194 height 20
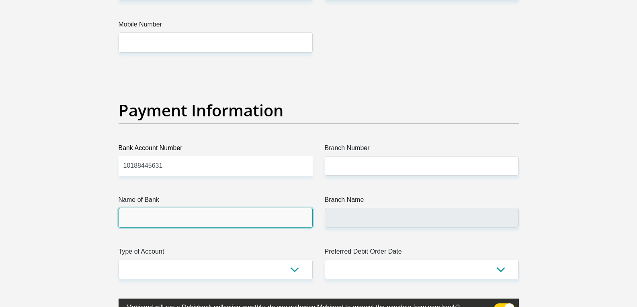
click at [238, 226] on input "Name of Bank" at bounding box center [216, 218] width 194 height 20
click at [171, 221] on input "Name of Bank" at bounding box center [216, 218] width 194 height 20
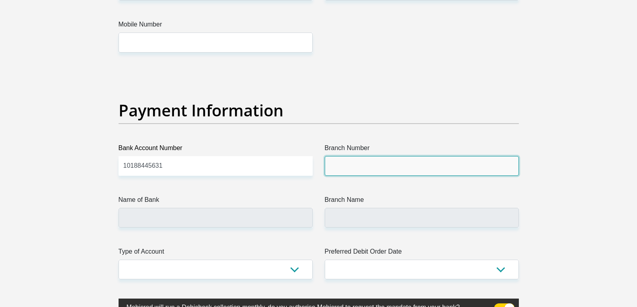
click at [342, 162] on input "Branch Number" at bounding box center [422, 166] width 194 height 20
type input "004305"
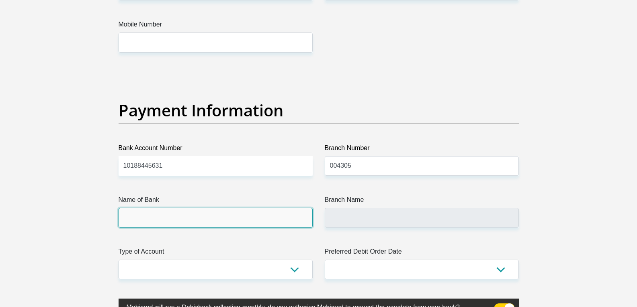
click at [299, 218] on input "Name of Bank" at bounding box center [216, 218] width 194 height 20
type input "STANDARD BANK"
type input "ROSEBANK"
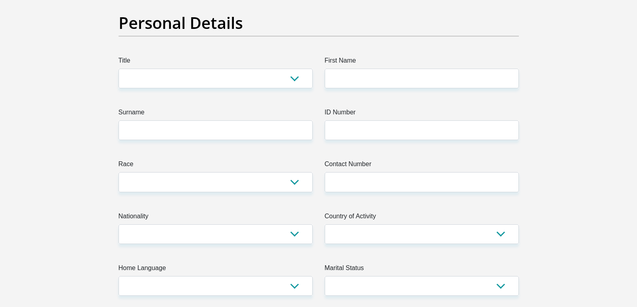
scroll to position [0, 0]
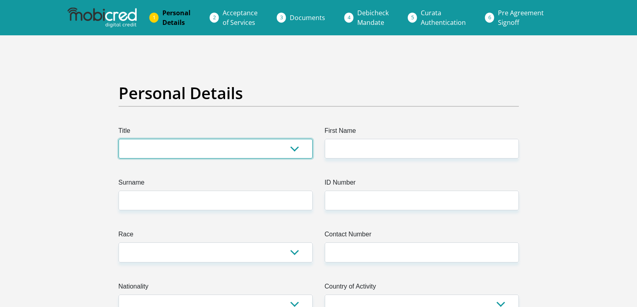
click at [223, 147] on select "Mr Ms Mrs Dr Other" at bounding box center [216, 149] width 194 height 20
select select "Ms"
click at [119, 139] on select "Mr Ms Mrs Dr Other" at bounding box center [216, 149] width 194 height 20
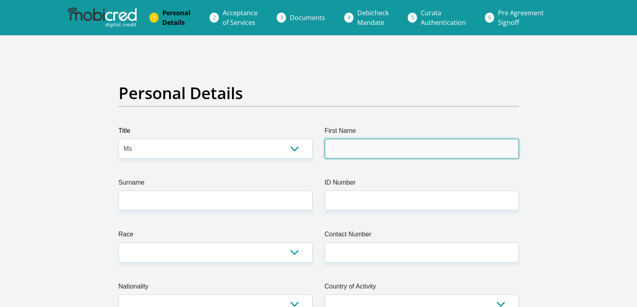
click at [363, 139] on input "First Name" at bounding box center [422, 149] width 194 height 20
type input "Lehlabile"
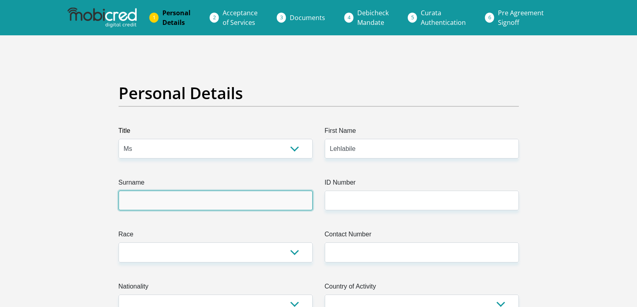
type input "Sekone"
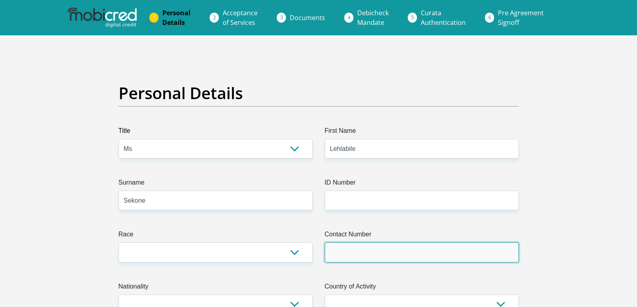
type input "0711913336"
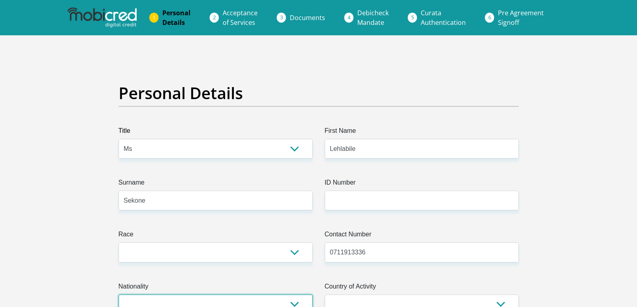
select select "ZAF"
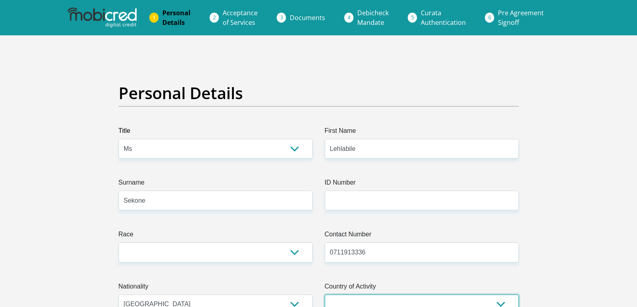
select select "ZAF"
type input "17 jubilee road, parktown"
type input "CMJAH, Area 559, Blue block"
type input "Johannesburg"
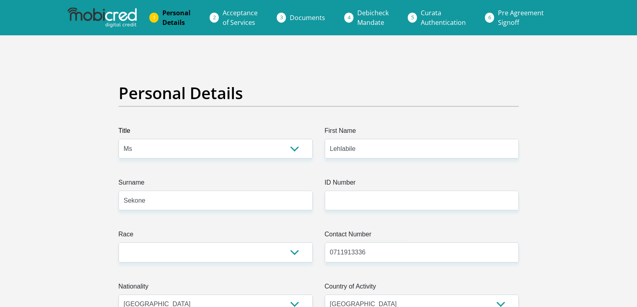
type input "2193"
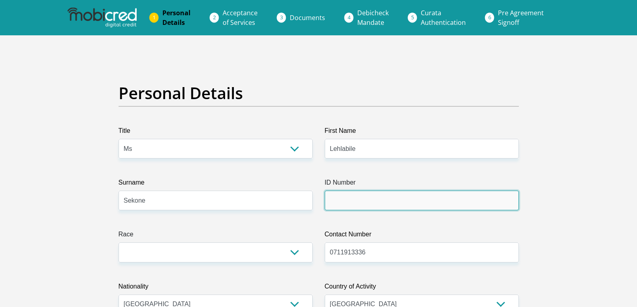
click at [342, 208] on input "ID Number" at bounding box center [422, 201] width 194 height 20
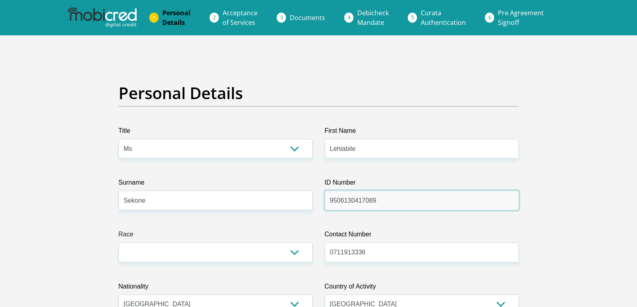
type input "9506130417089"
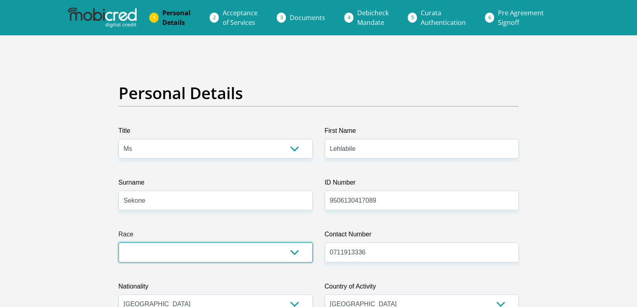
click at [304, 251] on select "Black Coloured Indian White Other" at bounding box center [216, 253] width 194 height 20
click at [119, 243] on select "Black Coloured Indian White Other" at bounding box center [216, 253] width 194 height 20
click at [262, 257] on select "Black Coloured Indian White Other" at bounding box center [216, 253] width 194 height 20
select select "1"
click at [119, 243] on select "Black Coloured Indian White Other" at bounding box center [216, 253] width 194 height 20
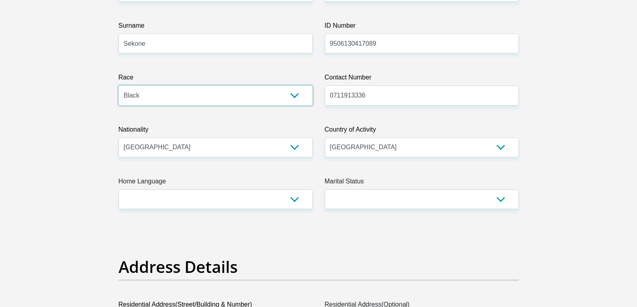
scroll to position [161, 0]
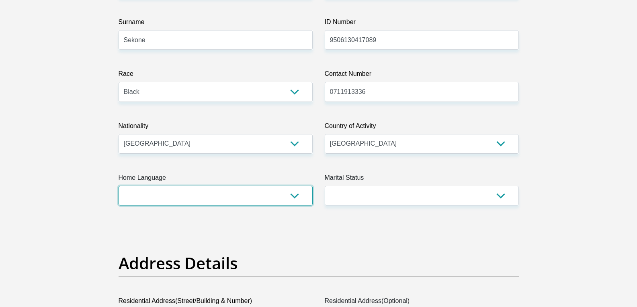
click at [290, 197] on select "Afrikaans English Sepedi South Ndebele Southern Sotho Swati Tsonga Tswana Venda…" at bounding box center [216, 196] width 194 height 20
select select "nso"
click at [119, 186] on select "Afrikaans English Sepedi South Ndebele Southern Sotho Swati Tsonga Tswana Venda…" at bounding box center [216, 196] width 194 height 20
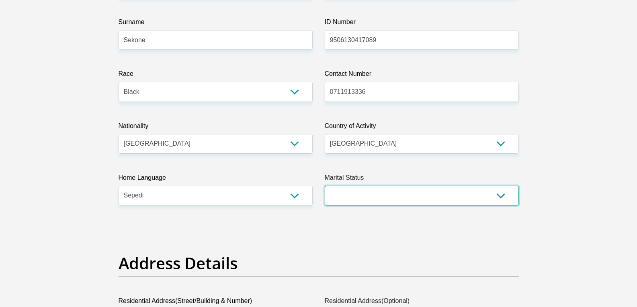
click at [366, 199] on select "Married ANC Single Divorced Widowed Married COP or Customary Law" at bounding box center [422, 196] width 194 height 20
select select "2"
click at [325, 186] on select "Married ANC Single Divorced Widowed Married COP or Customary Law" at bounding box center [422, 196] width 194 height 20
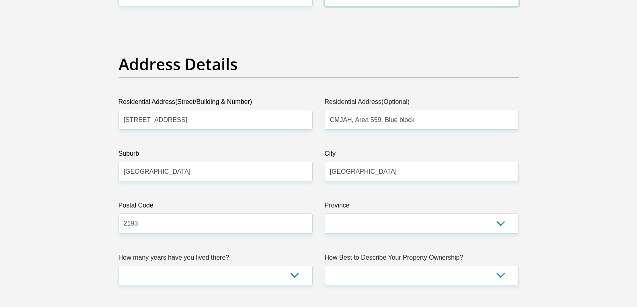
scroll to position [362, 0]
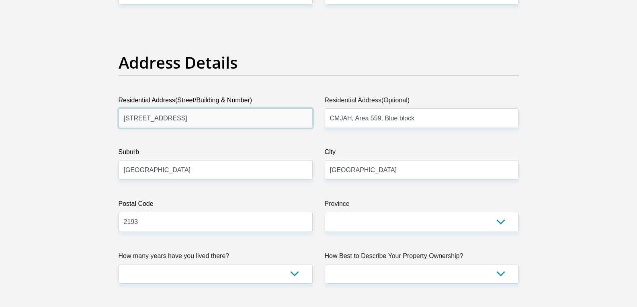
click at [224, 122] on input "17 jubilee road, parktown" at bounding box center [216, 118] width 194 height 20
type input "3681 32 Prinia Close"
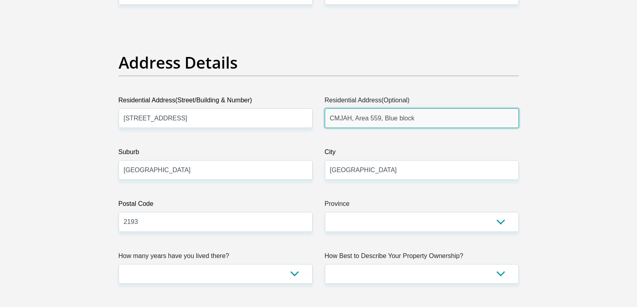
click at [352, 124] on input "CMJAH, Area 559, Blue block" at bounding box center [422, 118] width 194 height 20
type input "Prinia close"
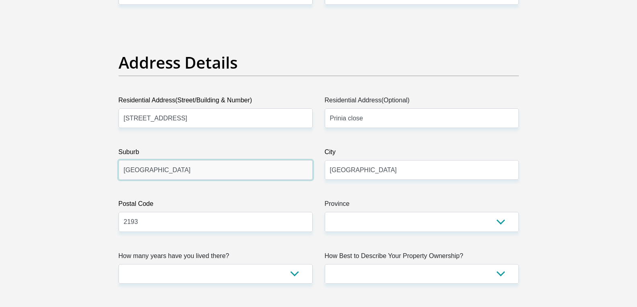
click at [193, 175] on input "Johannesburg" at bounding box center [216, 170] width 194 height 20
type input "FOURWAYS"
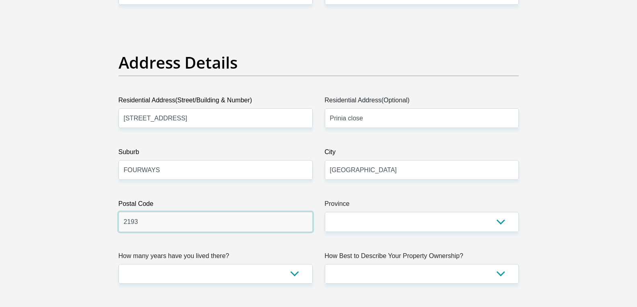
click at [192, 227] on input "2193" at bounding box center [216, 222] width 194 height 20
type input "2191"
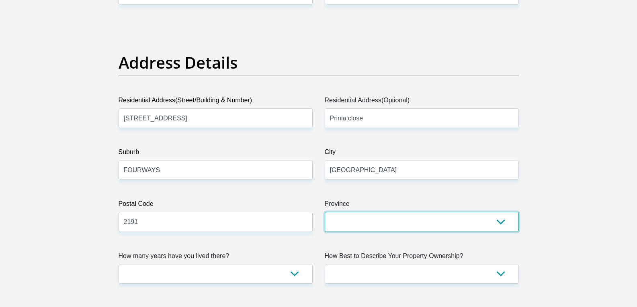
drag, startPoint x: 349, startPoint y: 227, endPoint x: 345, endPoint y: 224, distance: 4.9
click at [349, 227] on select "Eastern Cape Free State Gauteng KwaZulu-Natal Limpopo Mpumalanga Northern Cape …" at bounding box center [422, 222] width 194 height 20
select select "Gauteng"
click at [325, 212] on select "Eastern Cape Free State Gauteng KwaZulu-Natal Limpopo Mpumalanga Northern Cape …" at bounding box center [422, 222] width 194 height 20
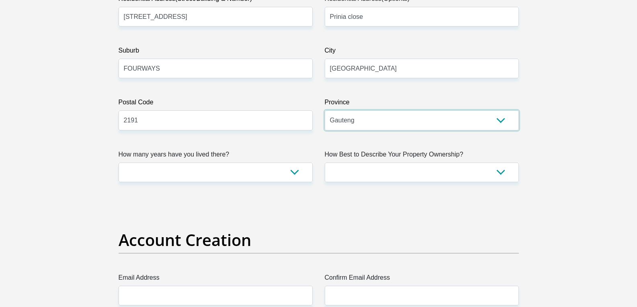
scroll to position [482, 0]
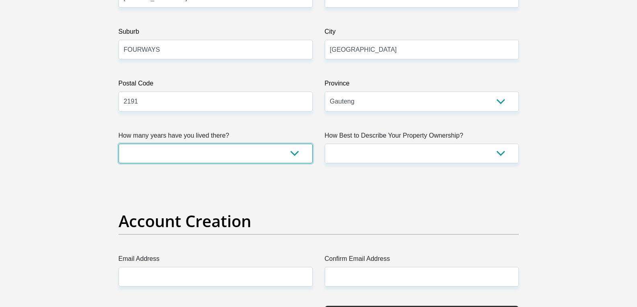
click at [297, 155] on select "less than 1 year 1-3 years 3-5 years 5+ years" at bounding box center [216, 154] width 194 height 20
select select "2"
click at [119, 144] on select "less than 1 year 1-3 years 3-5 years 5+ years" at bounding box center [216, 154] width 194 height 20
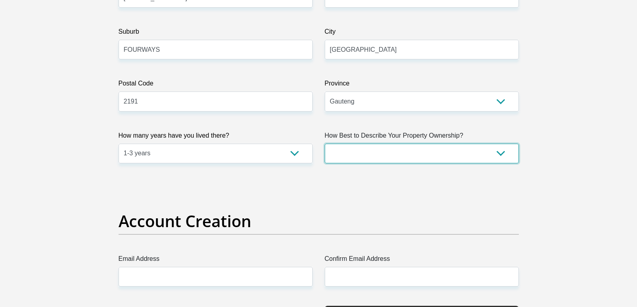
click at [350, 147] on select "Owned Rented Family Owned Company Dwelling" at bounding box center [422, 154] width 194 height 20
select select "parents"
click at [325, 144] on select "Owned Rented Family Owned Company Dwelling" at bounding box center [422, 154] width 194 height 20
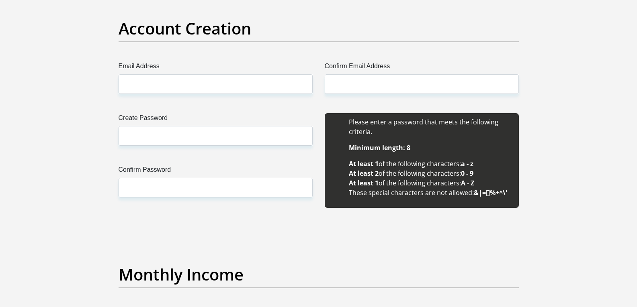
scroll to position [683, 0]
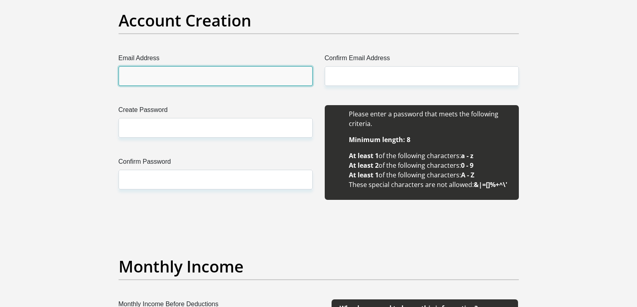
click at [236, 78] on input "Email Address" at bounding box center [216, 76] width 194 height 20
type input "[EMAIL_ADDRESS][DOMAIN_NAME]"
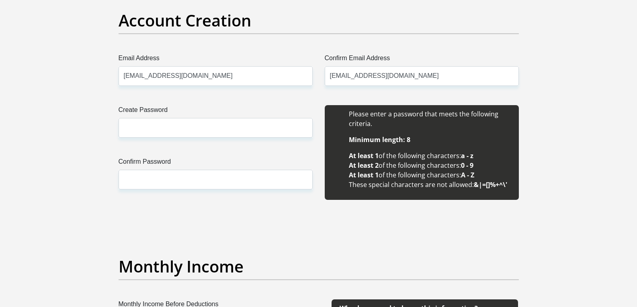
type input "Lehlabile"
type input "Sekone"
type input "0711913336"
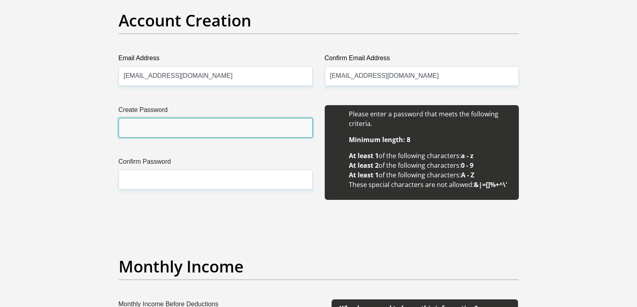
click at [186, 127] on input "Create Password" at bounding box center [216, 128] width 194 height 20
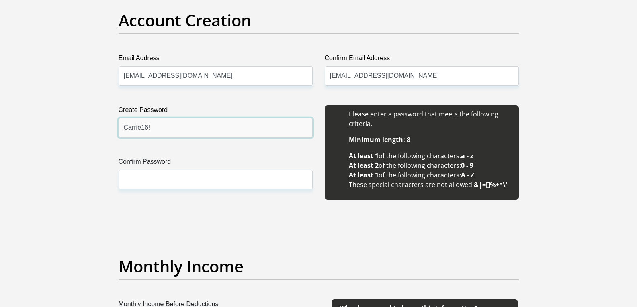
type input "Carrie16!"
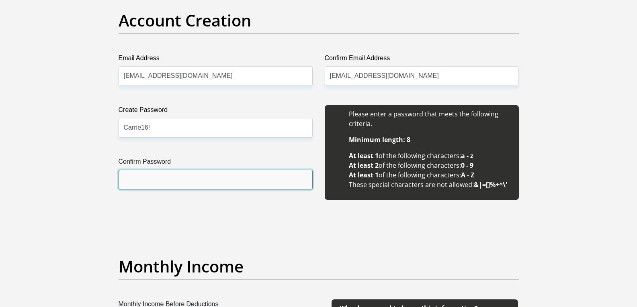
click at [170, 186] on input "Confirm Password" at bounding box center [216, 180] width 194 height 20
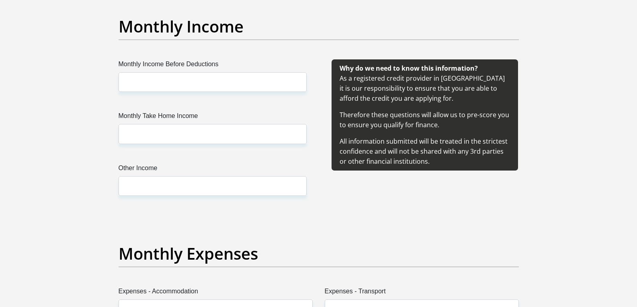
scroll to position [924, 0]
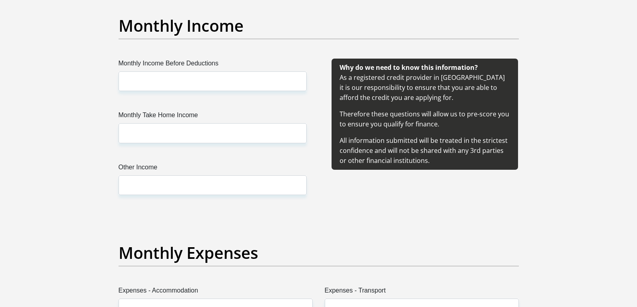
type input "Carrie16!"
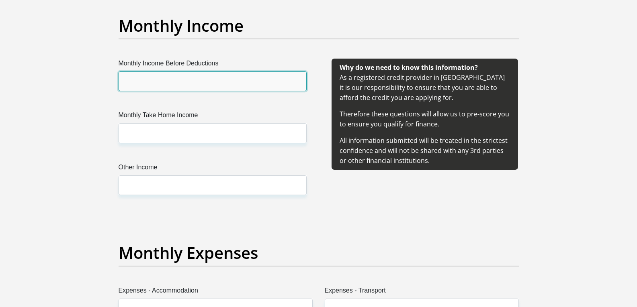
click at [183, 79] on input "Monthly Income Before Deductions" at bounding box center [213, 82] width 188 height 20
type input "61483"
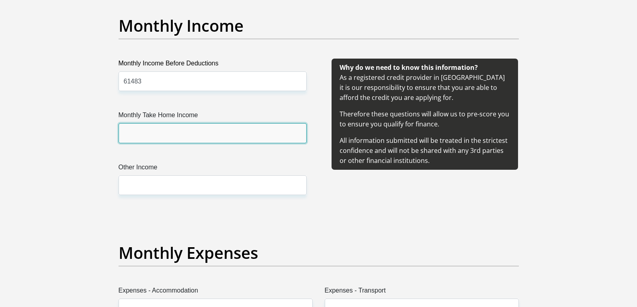
click at [150, 139] on input "Monthly Take Home Income" at bounding box center [213, 133] width 188 height 20
type input "43595"
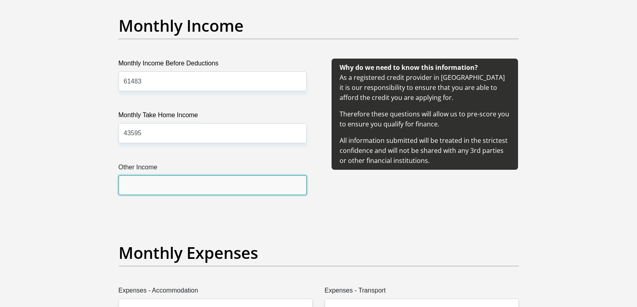
click at [137, 189] on input "Other Income" at bounding box center [213, 186] width 188 height 20
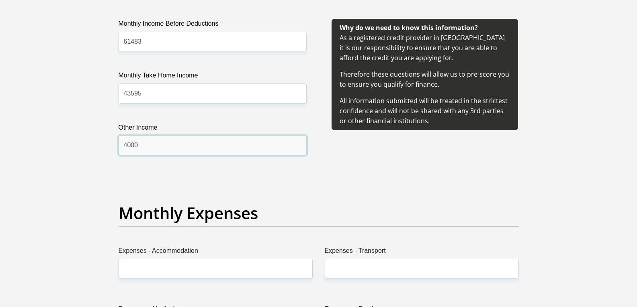
scroll to position [1045, 0]
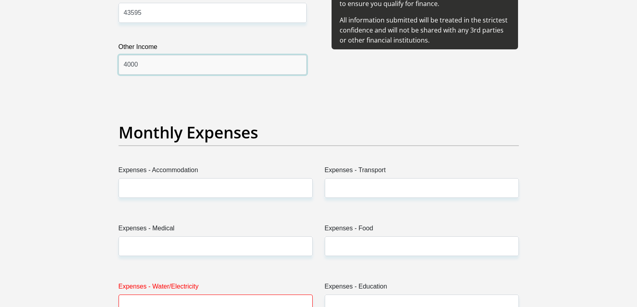
type input "4000"
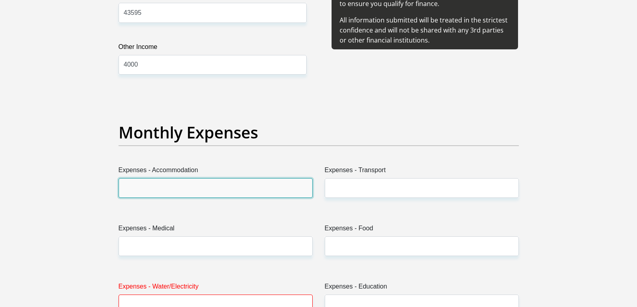
click at [143, 191] on input "Expenses - Accommodation" at bounding box center [216, 188] width 194 height 20
type input "6500"
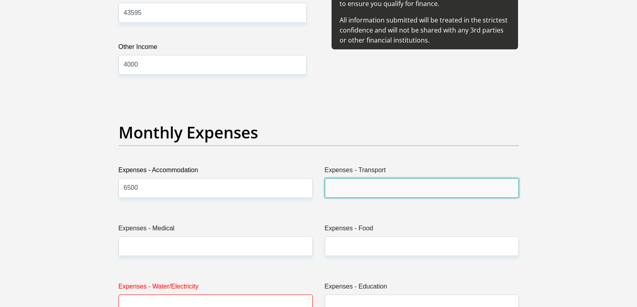
click at [339, 180] on input "Expenses - Transport" at bounding box center [422, 188] width 194 height 20
type input "1500"
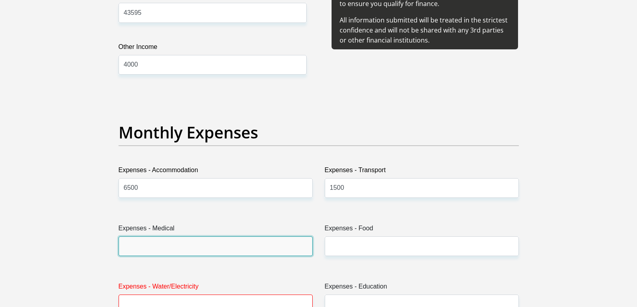
click at [221, 252] on input "Expenses - Medical" at bounding box center [216, 247] width 194 height 20
type input "0"
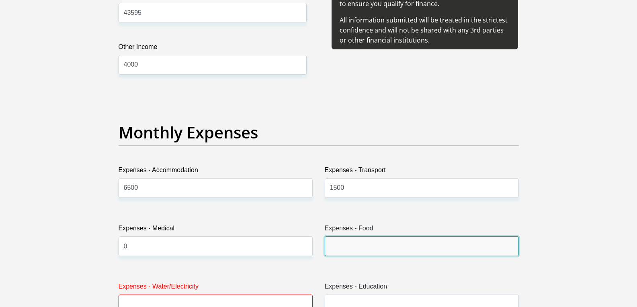
click at [359, 238] on input "Expenses - Food" at bounding box center [422, 247] width 194 height 20
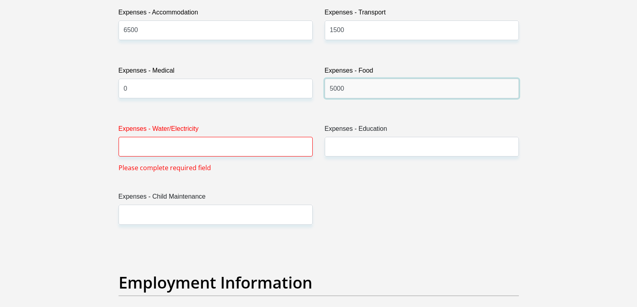
scroll to position [1205, 0]
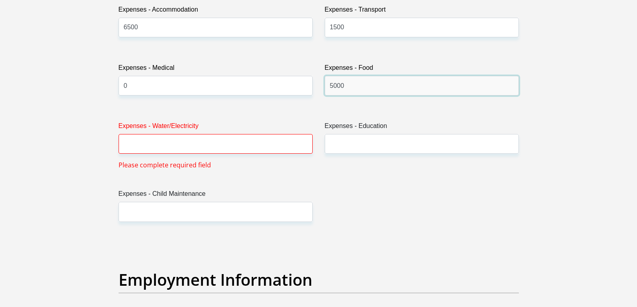
type input "5000"
click at [143, 151] on input "Expenses - Water/Electricity" at bounding box center [216, 144] width 194 height 20
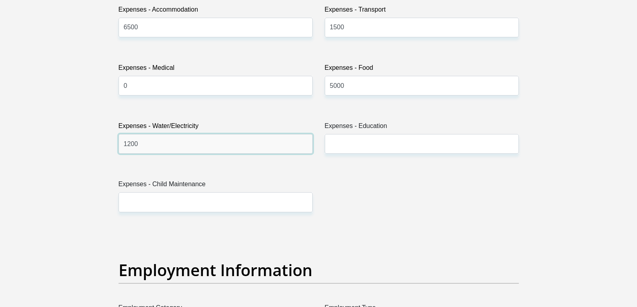
type input "1200"
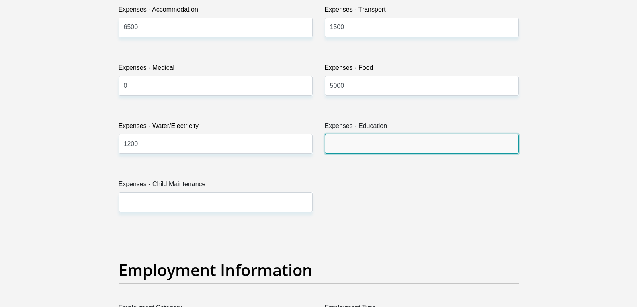
click at [347, 149] on input "Expenses - Education" at bounding box center [422, 144] width 194 height 20
type input "0"
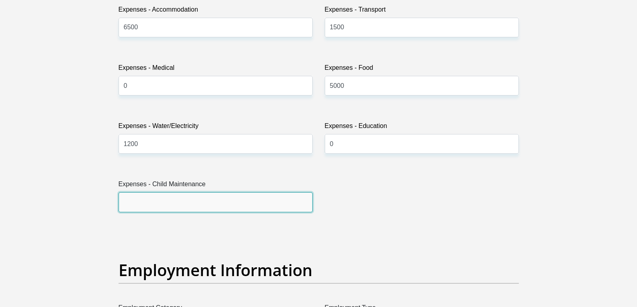
click at [202, 192] on input "Expenses - Child Maintenance" at bounding box center [216, 202] width 194 height 20
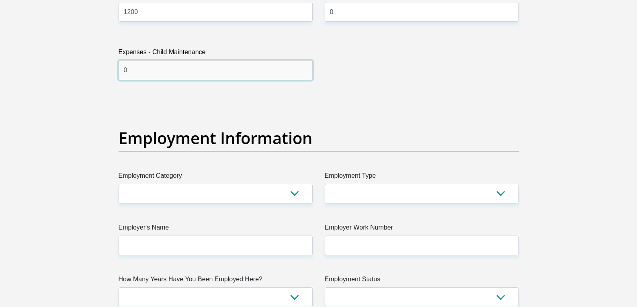
scroll to position [1406, 0]
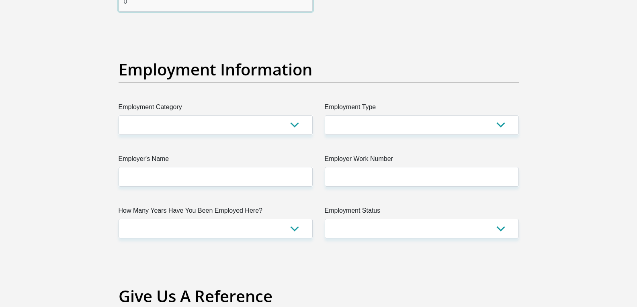
type input "0"
click at [285, 117] on select "AGRICULTURE ALCOHOL & TOBACCO CONSTRUCTION MATERIALS METALLURGY EQUIPMENT FOR R…" at bounding box center [216, 125] width 194 height 20
select select "28"
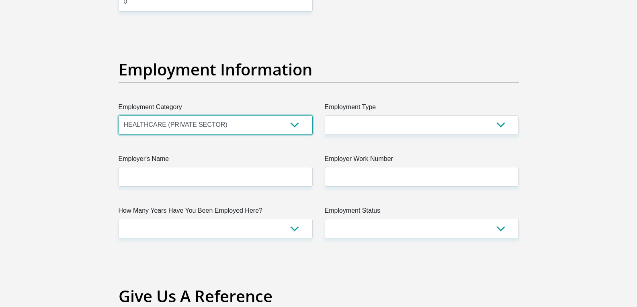
click at [119, 115] on select "AGRICULTURE ALCOHOL & TOBACCO CONSTRUCTION MATERIALS METALLURGY EQUIPMENT FOR R…" at bounding box center [216, 125] width 194 height 20
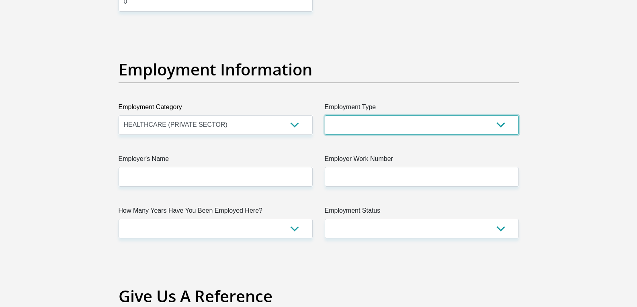
click at [350, 127] on select "College/Lecturer Craft Seller Creative Driver Executive Farmer Forces - Non Com…" at bounding box center [422, 125] width 194 height 20
select select "Licenced Professional"
click at [325, 115] on select "College/Lecturer Craft Seller Creative Driver Executive Farmer Forces - Non Com…" at bounding box center [422, 125] width 194 height 20
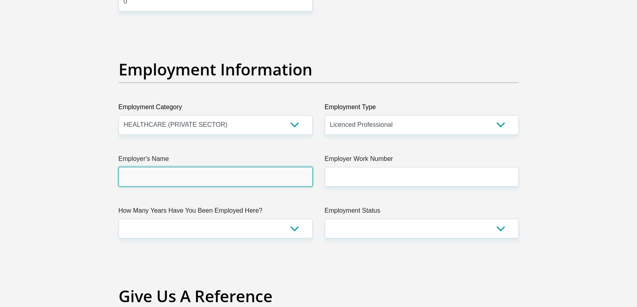
click at [253, 173] on input "Employer's Name" at bounding box center [216, 177] width 194 height 20
type input "a"
type input "GautengDepartmentofHealth"
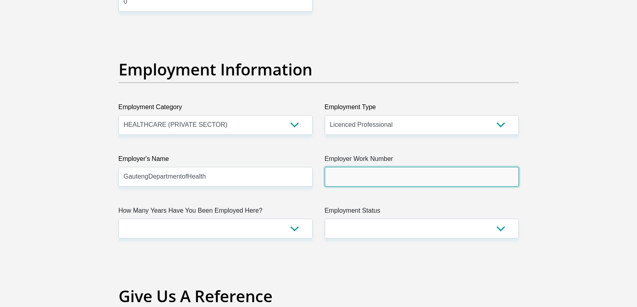
click at [346, 174] on input "Employer Work Number" at bounding box center [422, 177] width 194 height 20
type input "0114883591"
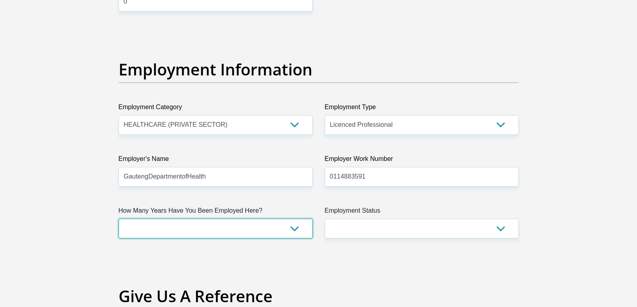
click at [296, 227] on select "less than 1 year 1-3 years 3-5 years 5+ years" at bounding box center [216, 229] width 194 height 20
select select "24"
click at [119, 219] on select "less than 1 year 1-3 years 3-5 years 5+ years" at bounding box center [216, 229] width 194 height 20
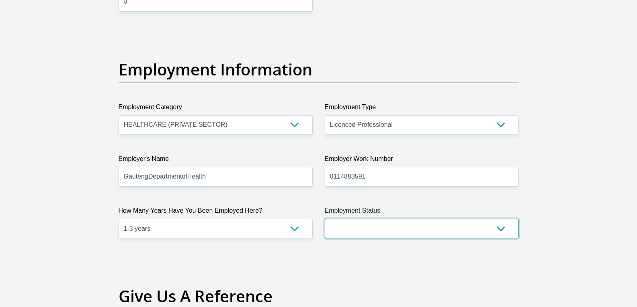
click at [340, 226] on select "Permanent/Full-time Part-time/Casual Contract Worker Self-Employed Housewife Re…" at bounding box center [422, 229] width 194 height 20
select select "1"
click at [325, 219] on select "Permanent/Full-time Part-time/Casual Contract Worker Self-Employed Housewife Re…" at bounding box center [422, 229] width 194 height 20
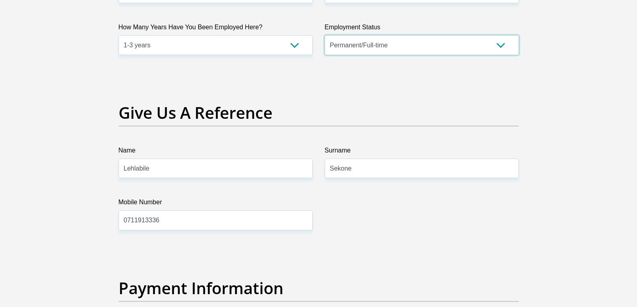
scroll to position [1607, 0]
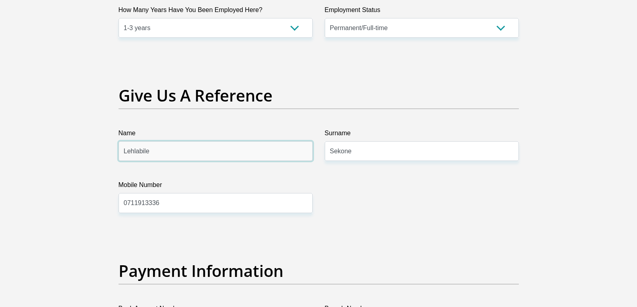
click at [190, 157] on input "Lehlabile" at bounding box center [216, 151] width 194 height 20
type input "L"
type input "Musawenkosi"
click at [393, 159] on input "Sekone" at bounding box center [422, 151] width 194 height 20
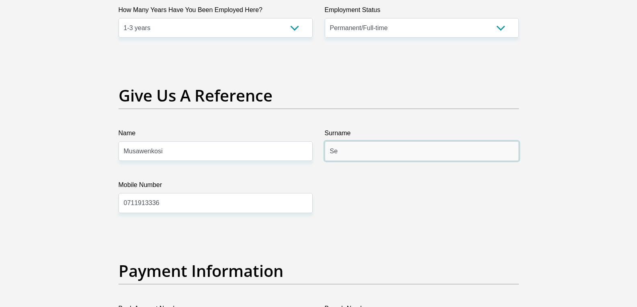
type input "S"
type input "Msibi"
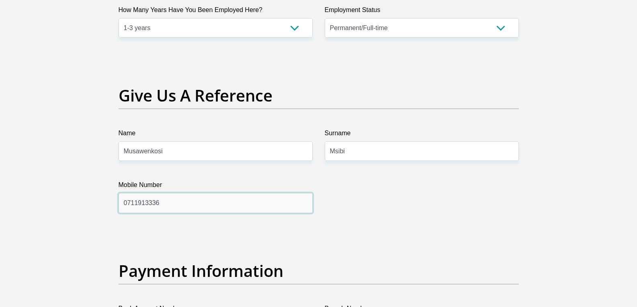
click at [235, 198] on input "0711913336" at bounding box center [216, 203] width 194 height 20
type input "0"
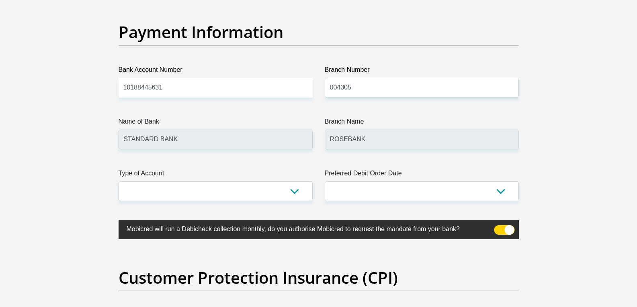
scroll to position [1848, 0]
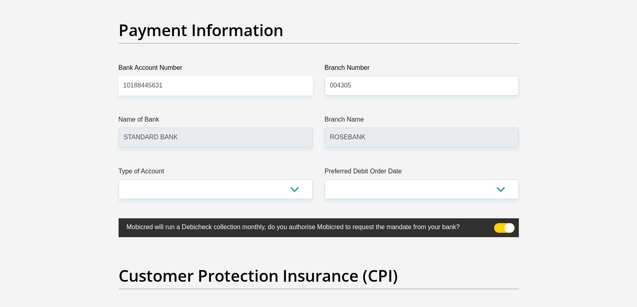
type input "0791833843"
click at [223, 193] on select "Cheque Savings" at bounding box center [216, 190] width 194 height 20
select select "CUR"
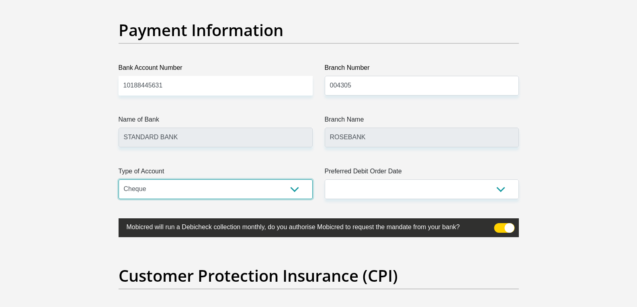
click at [119, 180] on select "Cheque Savings" at bounding box center [216, 190] width 194 height 20
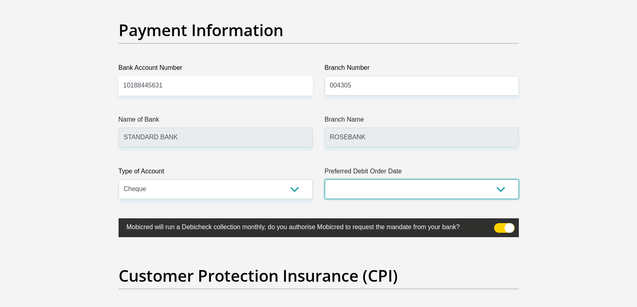
click at [366, 188] on select "1st 2nd 3rd 4th 5th 7th 18th 19th 20th 21st 22nd 23rd 24th 25th 26th 27th 28th …" at bounding box center [422, 190] width 194 height 20
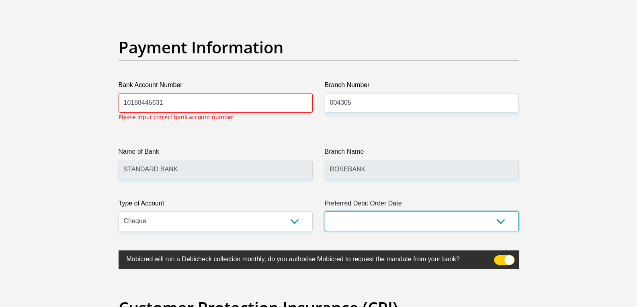
select select "1"
click at [325, 213] on select "1st 2nd 3rd 4th 5th 7th 18th 19th 20th 21st 22nd 23rd 24th 25th 26th 27th 28th …" at bounding box center [422, 222] width 194 height 20
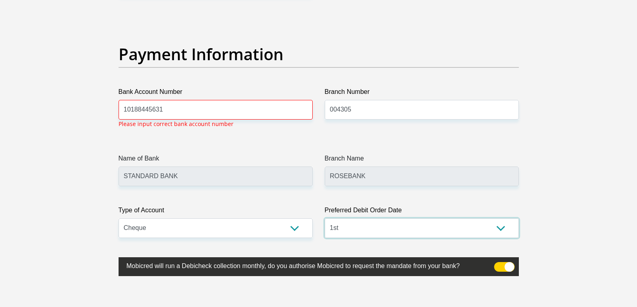
scroll to position [1823, 0]
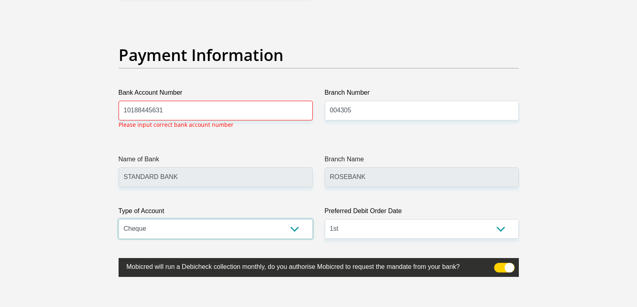
click at [237, 222] on select "Cheque Savings" at bounding box center [216, 229] width 194 height 20
click at [258, 233] on select "Cheque Savings" at bounding box center [216, 229] width 194 height 20
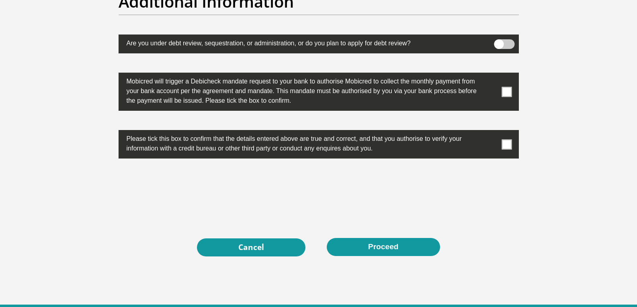
scroll to position [2546, 0]
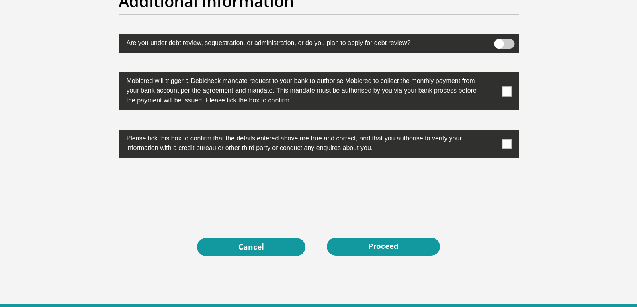
click at [505, 96] on span at bounding box center [506, 91] width 10 height 10
click at [491, 74] on input "checkbox" at bounding box center [491, 74] width 0 height 0
click at [507, 145] on span at bounding box center [506, 144] width 10 height 10
click at [491, 132] on input "checkbox" at bounding box center [491, 132] width 0 height 0
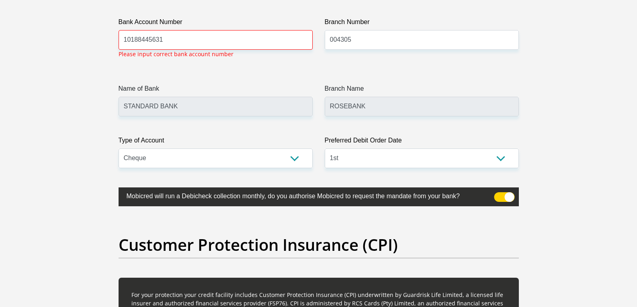
scroll to position [1783, 0]
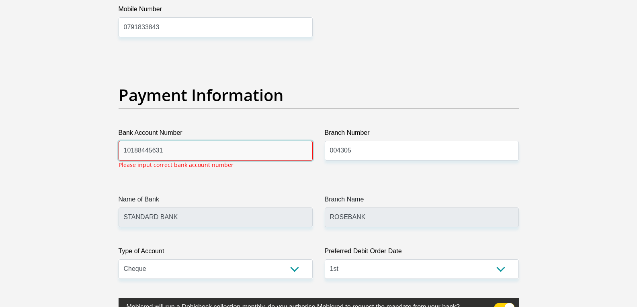
click at [137, 151] on input "10188445631" at bounding box center [216, 151] width 194 height 20
click at [132, 152] on input "10188445631" at bounding box center [216, 151] width 194 height 20
click at [139, 151] on input "10 188445631" at bounding box center [216, 151] width 194 height 20
click at [164, 149] on input "10 18 8445631" at bounding box center [216, 151] width 194 height 20
click at [151, 150] on input "10 18 8445631" at bounding box center [216, 151] width 194 height 20
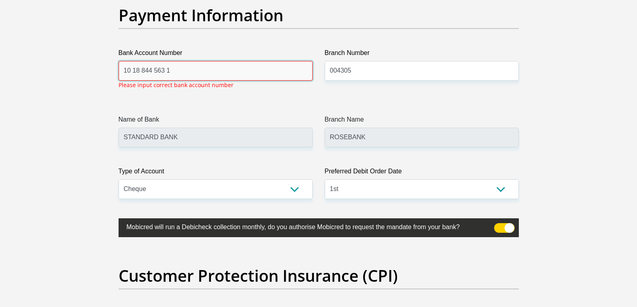
scroll to position [1863, 0]
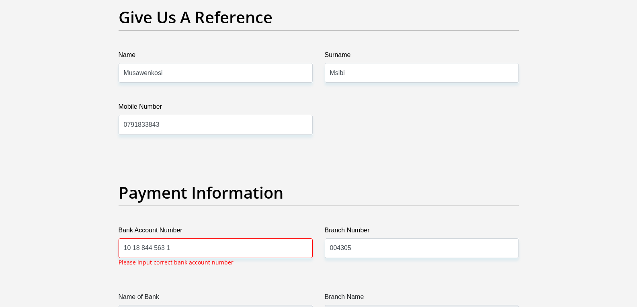
scroll to position [1665, 0]
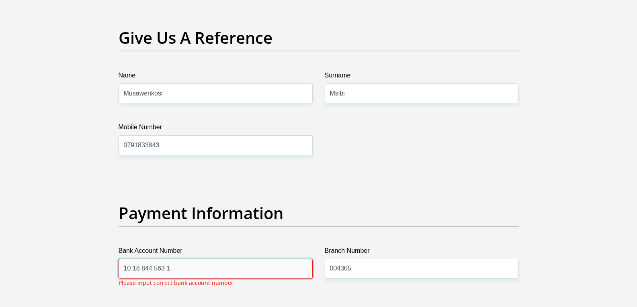
click at [235, 274] on input "10 18 844 563 1" at bounding box center [216, 269] width 194 height 20
type input "1"
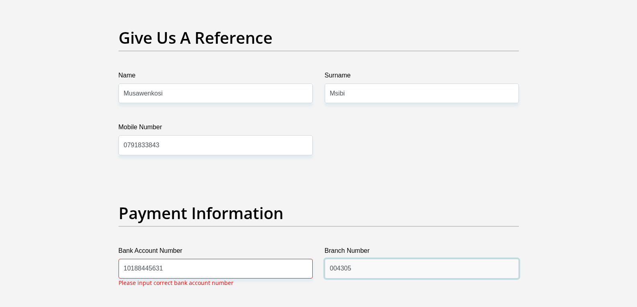
click at [417, 271] on input "004305" at bounding box center [422, 269] width 194 height 20
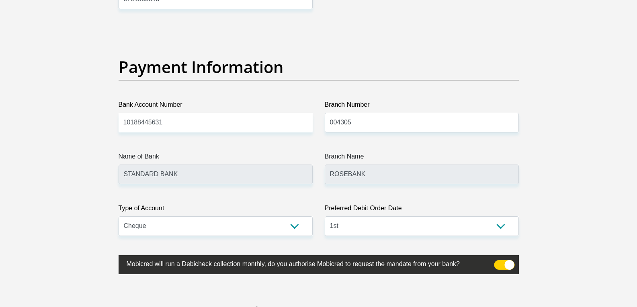
click at [219, 222] on div "Type of Account Cheque Savings" at bounding box center [216, 220] width 194 height 33
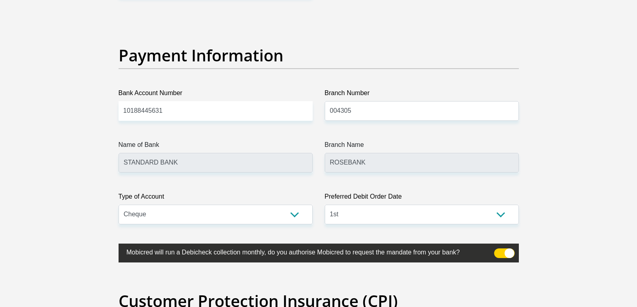
scroll to position [1823, 0]
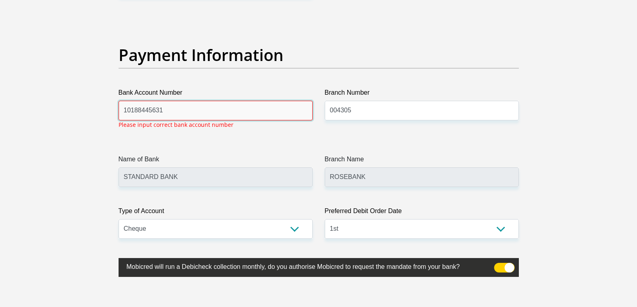
click at [166, 107] on input "10188445631" at bounding box center [216, 111] width 194 height 20
click at [129, 111] on input "10188445631" at bounding box center [216, 111] width 194 height 20
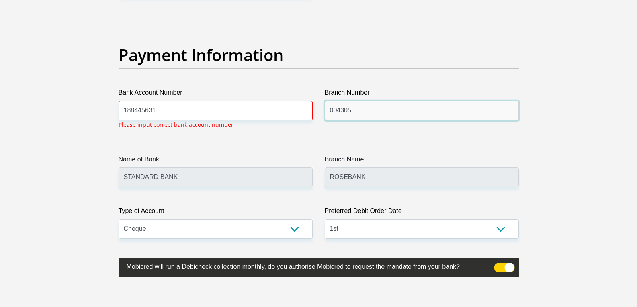
click at [363, 105] on input "004305" at bounding box center [422, 111] width 194 height 20
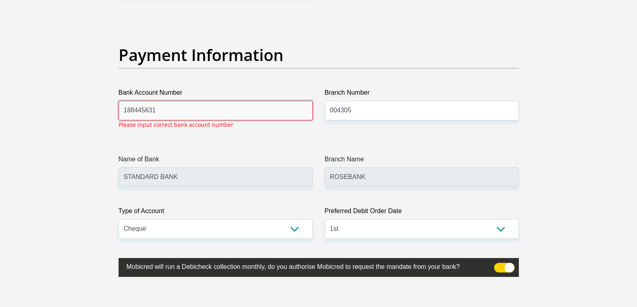
click at [124, 110] on input "188445631" at bounding box center [216, 111] width 194 height 20
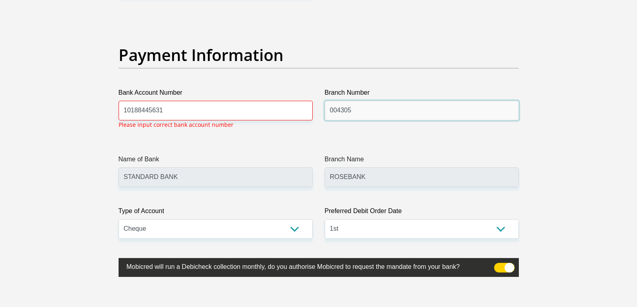
click at [378, 112] on input "004305" at bounding box center [422, 111] width 194 height 20
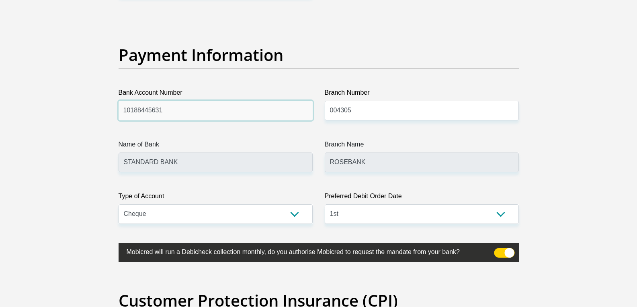
drag, startPoint x: 290, startPoint y: 104, endPoint x: 270, endPoint y: 108, distance: 19.6
click at [288, 104] on input "10188445631" at bounding box center [216, 111] width 194 height 20
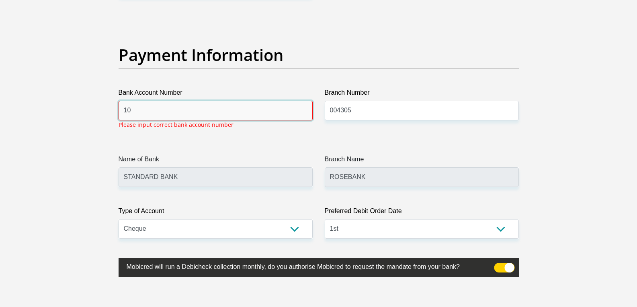
type input "1"
type input "5520577010282728"
click at [228, 227] on select "Cheque Savings" at bounding box center [216, 229] width 194 height 20
drag, startPoint x: 228, startPoint y: 231, endPoint x: 223, endPoint y: 222, distance: 10.3
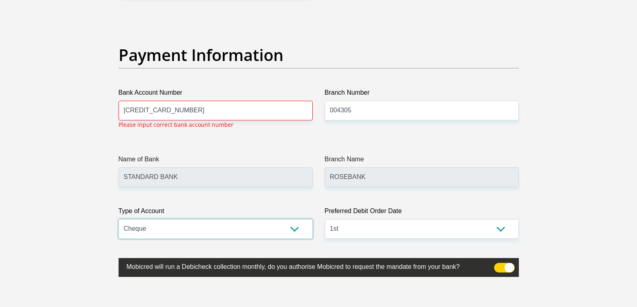
click at [228, 231] on select "Cheque Savings" at bounding box center [216, 229] width 194 height 20
drag, startPoint x: 187, startPoint y: 112, endPoint x: 97, endPoint y: 112, distance: 90.0
type input "10188445631"
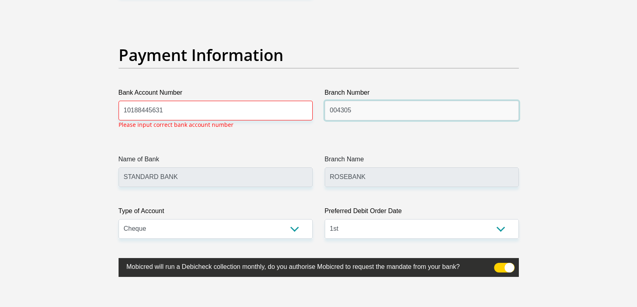
click at [373, 118] on input "004305" at bounding box center [422, 111] width 194 height 20
type input "0"
type input "051001"
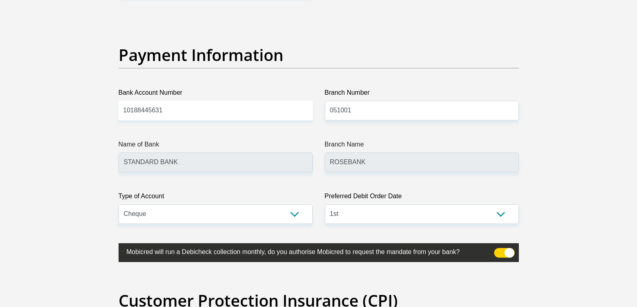
type input "STANDARD BANK SOUTH AFRICA"
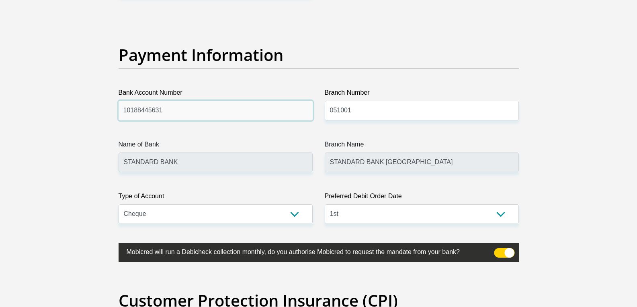
click at [253, 115] on input "10188445631" at bounding box center [216, 111] width 194 height 20
click at [236, 198] on label "Type of Account" at bounding box center [216, 198] width 194 height 13
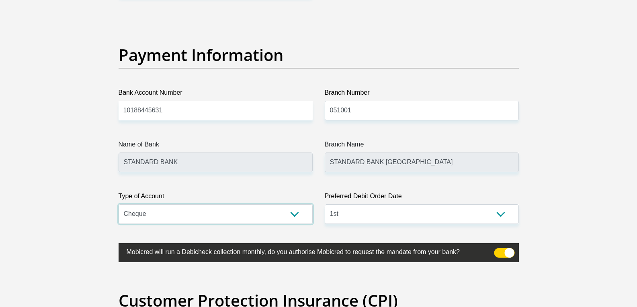
click at [236, 205] on select "Cheque Savings" at bounding box center [216, 215] width 194 height 20
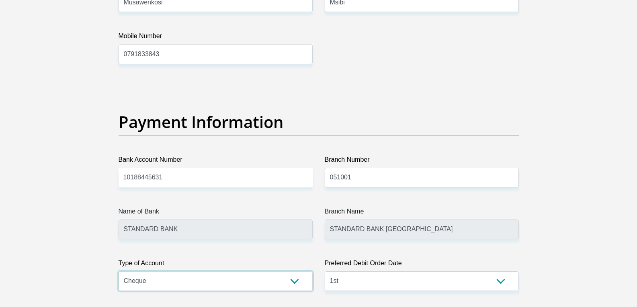
scroll to position [1743, 0]
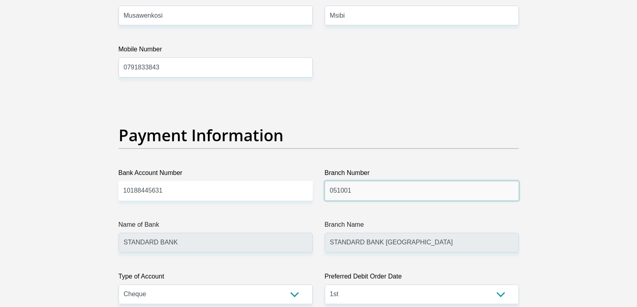
click at [460, 197] on input "051001" at bounding box center [422, 191] width 194 height 20
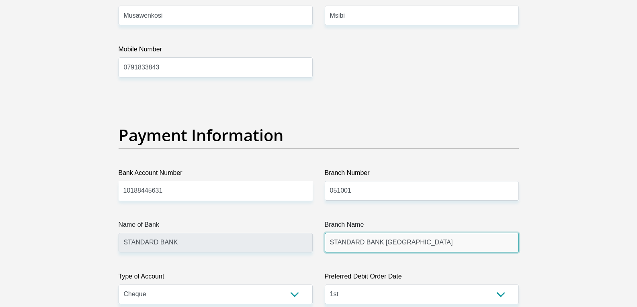
click at [455, 251] on input "STANDARD BANK SOUTH AFRICA" at bounding box center [422, 243] width 194 height 20
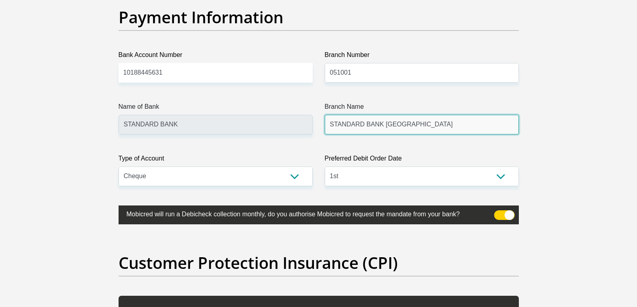
scroll to position [1863, 0]
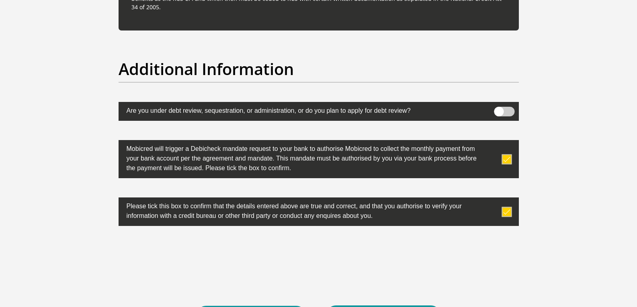
scroll to position [2575, 0]
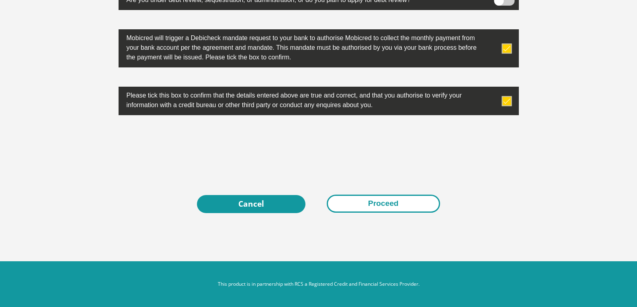
click at [399, 205] on button "Proceed" at bounding box center [383, 204] width 113 height 18
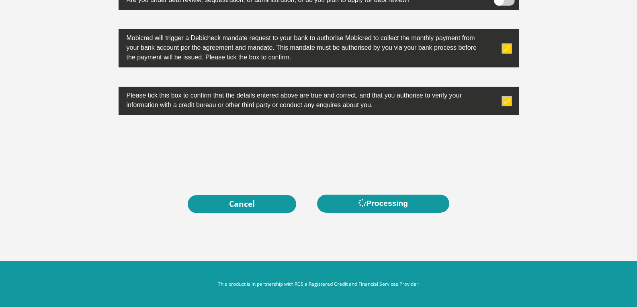
scroll to position [0, 0]
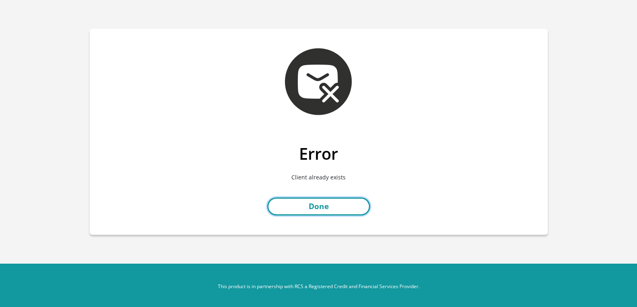
click at [350, 205] on link "Done" at bounding box center [318, 207] width 103 height 18
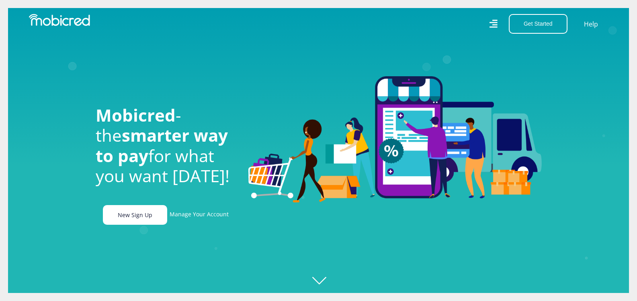
click at [150, 218] on link "New Sign Up" at bounding box center [135, 215] width 64 height 20
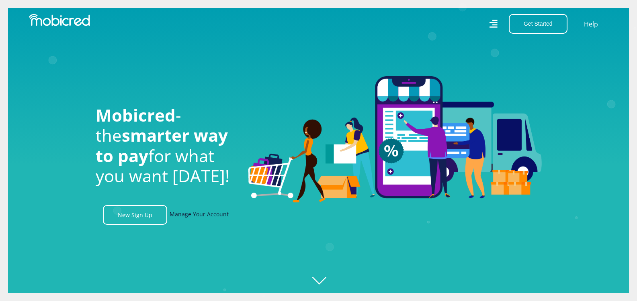
click at [207, 216] on link "Manage Your Account" at bounding box center [199, 215] width 59 height 20
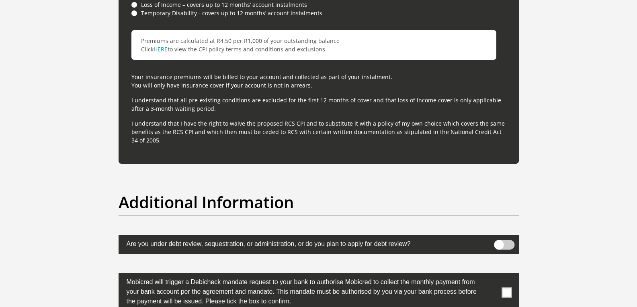
scroll to position [2571, 0]
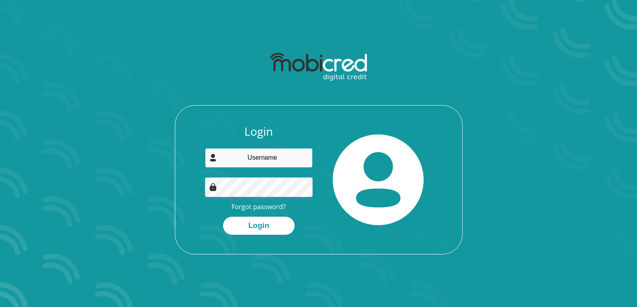
click at [248, 159] on input "email" at bounding box center [259, 158] width 108 height 20
type input "[EMAIL_ADDRESS][DOMAIN_NAME]"
click at [258, 205] on link "Forgot password?" at bounding box center [258, 206] width 54 height 9
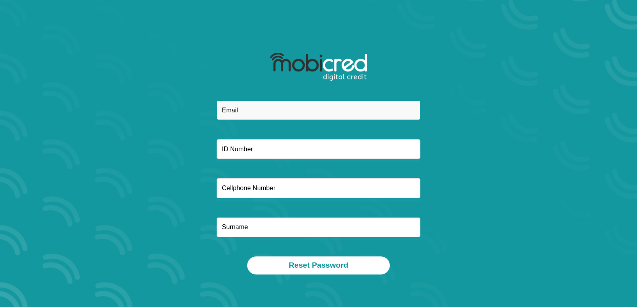
click at [252, 113] on input "email" at bounding box center [319, 110] width 204 height 20
type input "[EMAIL_ADDRESS][DOMAIN_NAME]"
type input "0711913336"
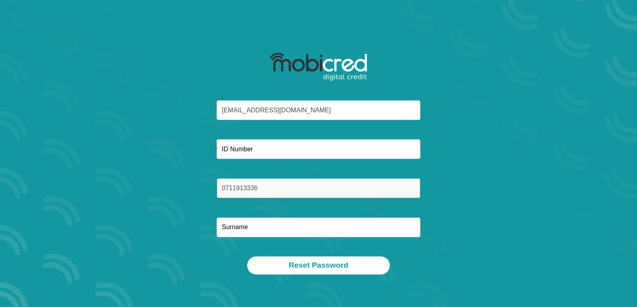
type input "Sekone"
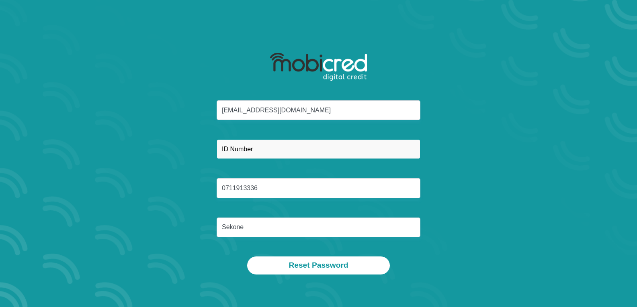
click at [265, 151] on input "text" at bounding box center [319, 149] width 204 height 20
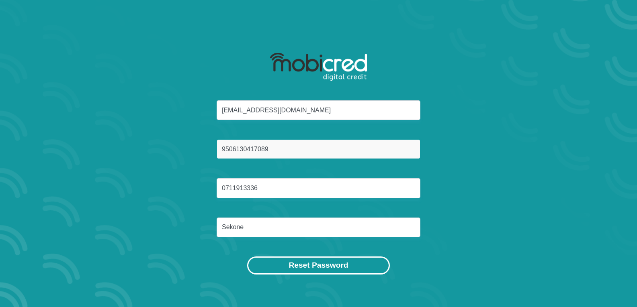
type input "9506130417089"
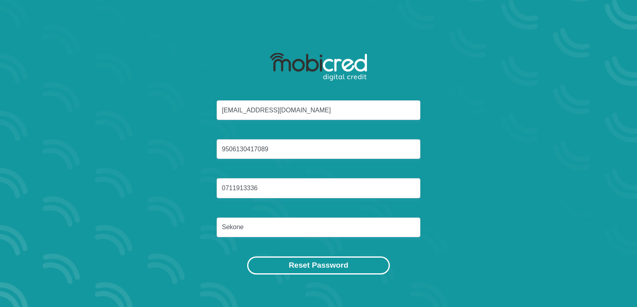
click at [305, 263] on button "Reset Password" at bounding box center [318, 266] width 142 height 18
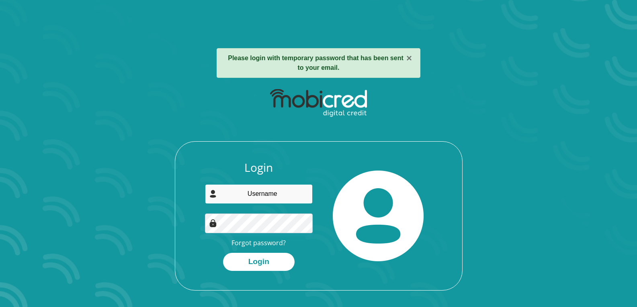
click at [250, 199] on input "email" at bounding box center [259, 194] width 108 height 20
type input "[EMAIL_ADDRESS][DOMAIN_NAME]"
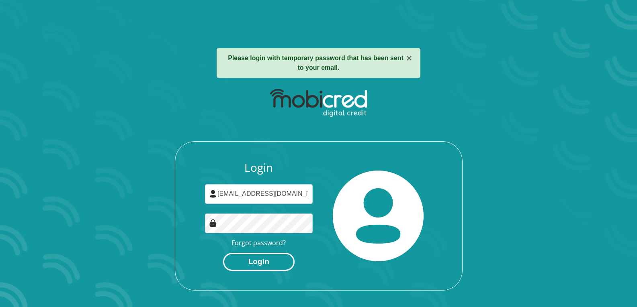
click at [276, 263] on button "Login" at bounding box center [259, 262] width 72 height 18
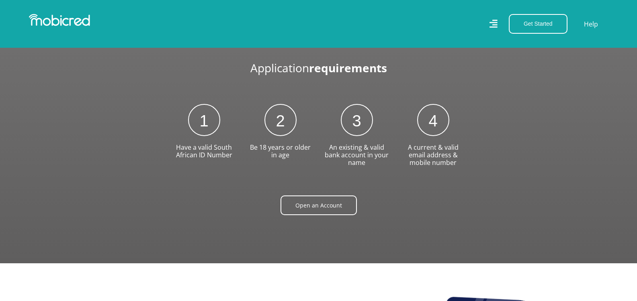
scroll to position [0, 1374]
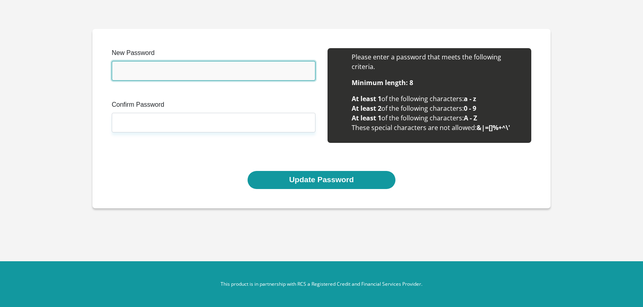
click at [169, 76] on input "New Password" at bounding box center [214, 71] width 204 height 20
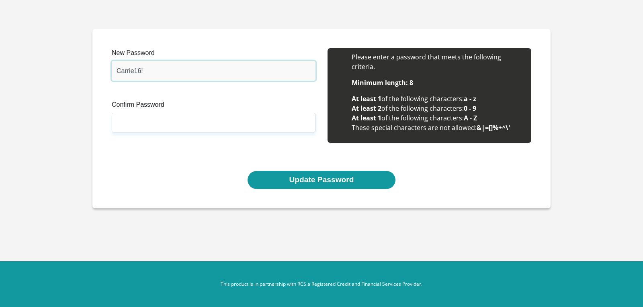
type input "Carrie16!"
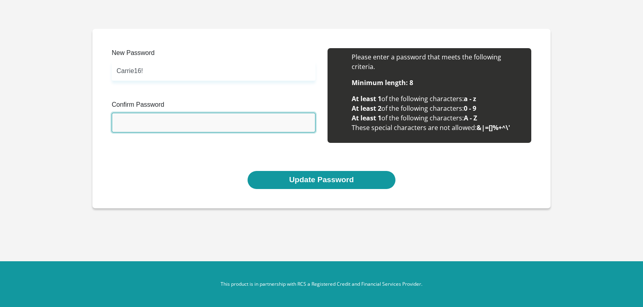
click at [164, 119] on input "Confirm Password" at bounding box center [214, 123] width 204 height 20
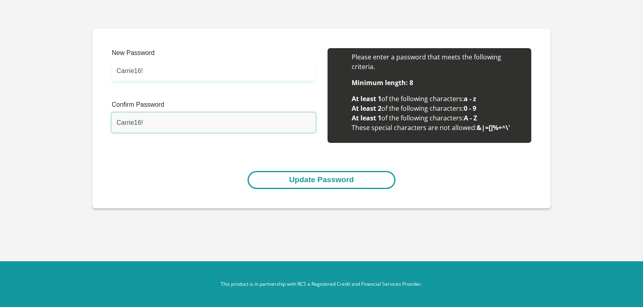
type input "Carrie16!"
click at [272, 181] on button "Update Password" at bounding box center [320, 180] width 147 height 18
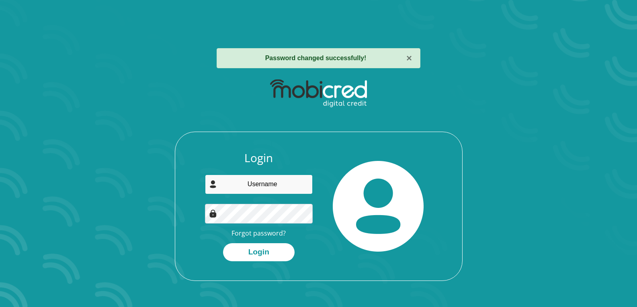
click at [273, 188] on input "email" at bounding box center [259, 185] width 108 height 20
type input "[EMAIL_ADDRESS][DOMAIN_NAME]"
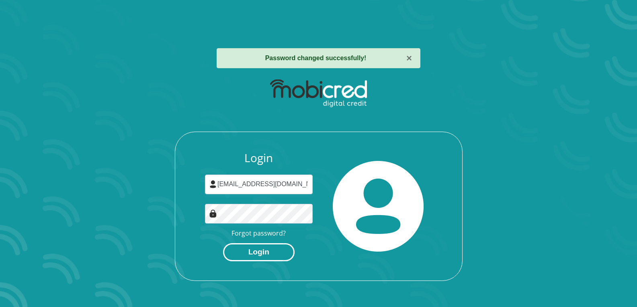
click at [265, 252] on button "Login" at bounding box center [259, 252] width 72 height 18
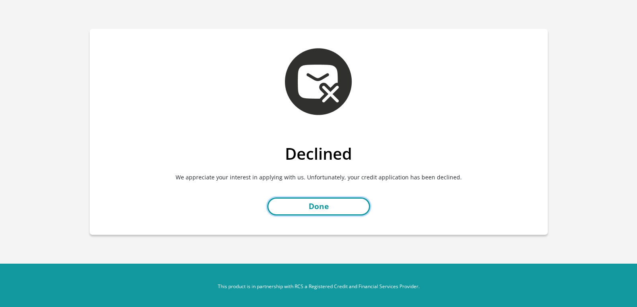
click at [334, 208] on link "Done" at bounding box center [318, 207] width 103 height 18
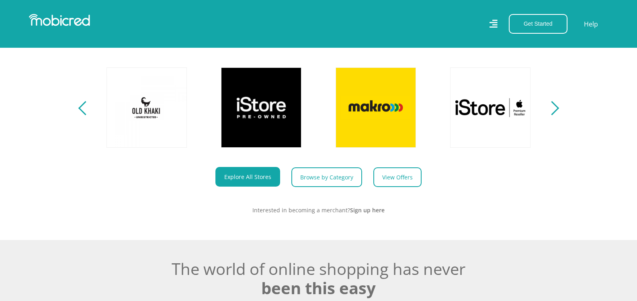
scroll to position [362, 0]
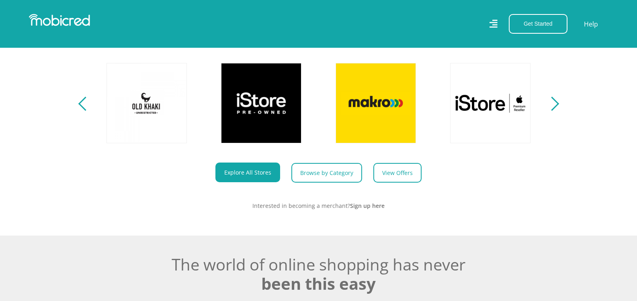
click at [556, 111] on div "Next" at bounding box center [551, 104] width 14 height 14
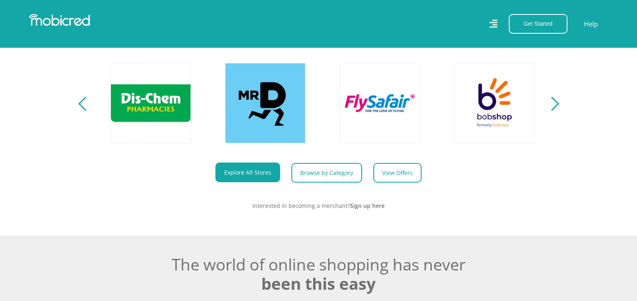
scroll to position [0, 1031]
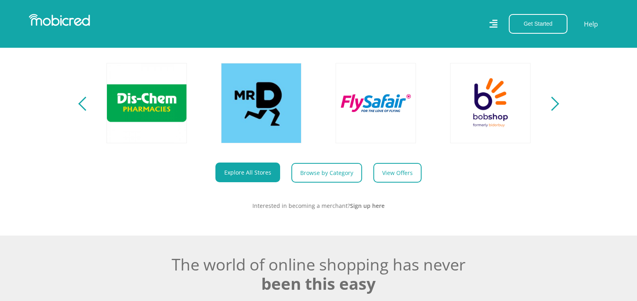
click at [554, 111] on div "Next" at bounding box center [551, 104] width 14 height 14
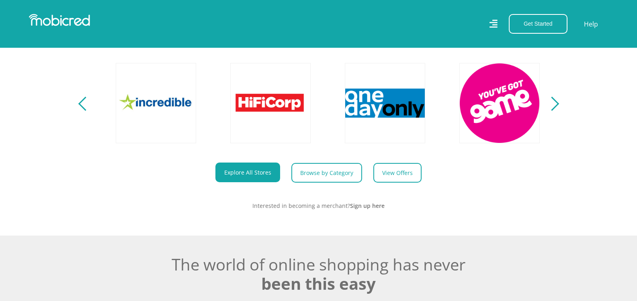
scroll to position [0, 1489]
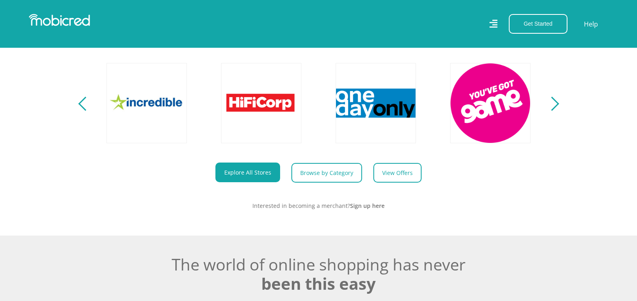
click at [554, 111] on div "Next" at bounding box center [551, 104] width 14 height 14
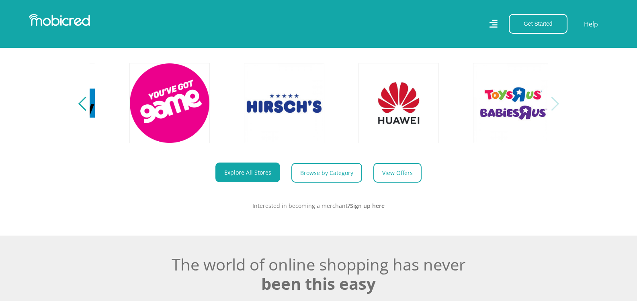
scroll to position [0, 1832]
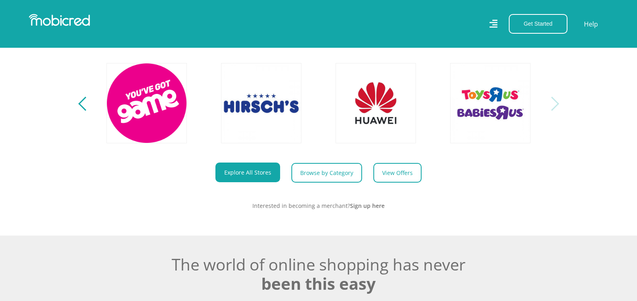
click at [554, 111] on div "Next" at bounding box center [551, 104] width 14 height 14
click at [87, 110] on div "Previous" at bounding box center [85, 104] width 14 height 14
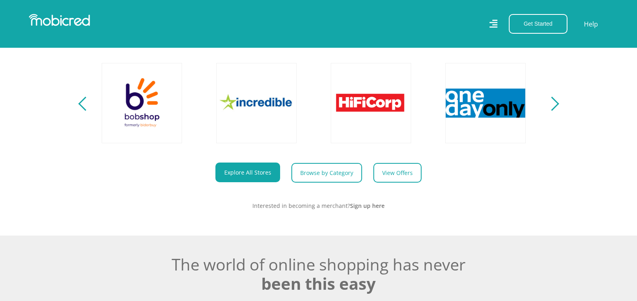
click at [87, 110] on div "Previous" at bounding box center [85, 104] width 14 height 14
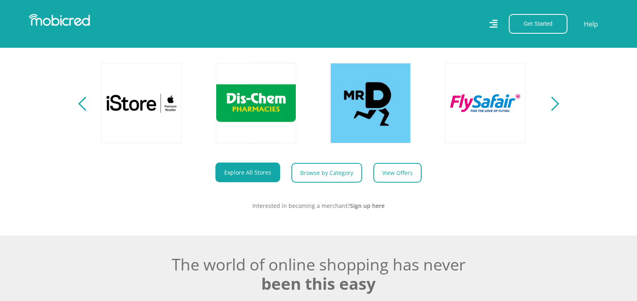
scroll to position [0, 916]
